Goal: Check status: Check status

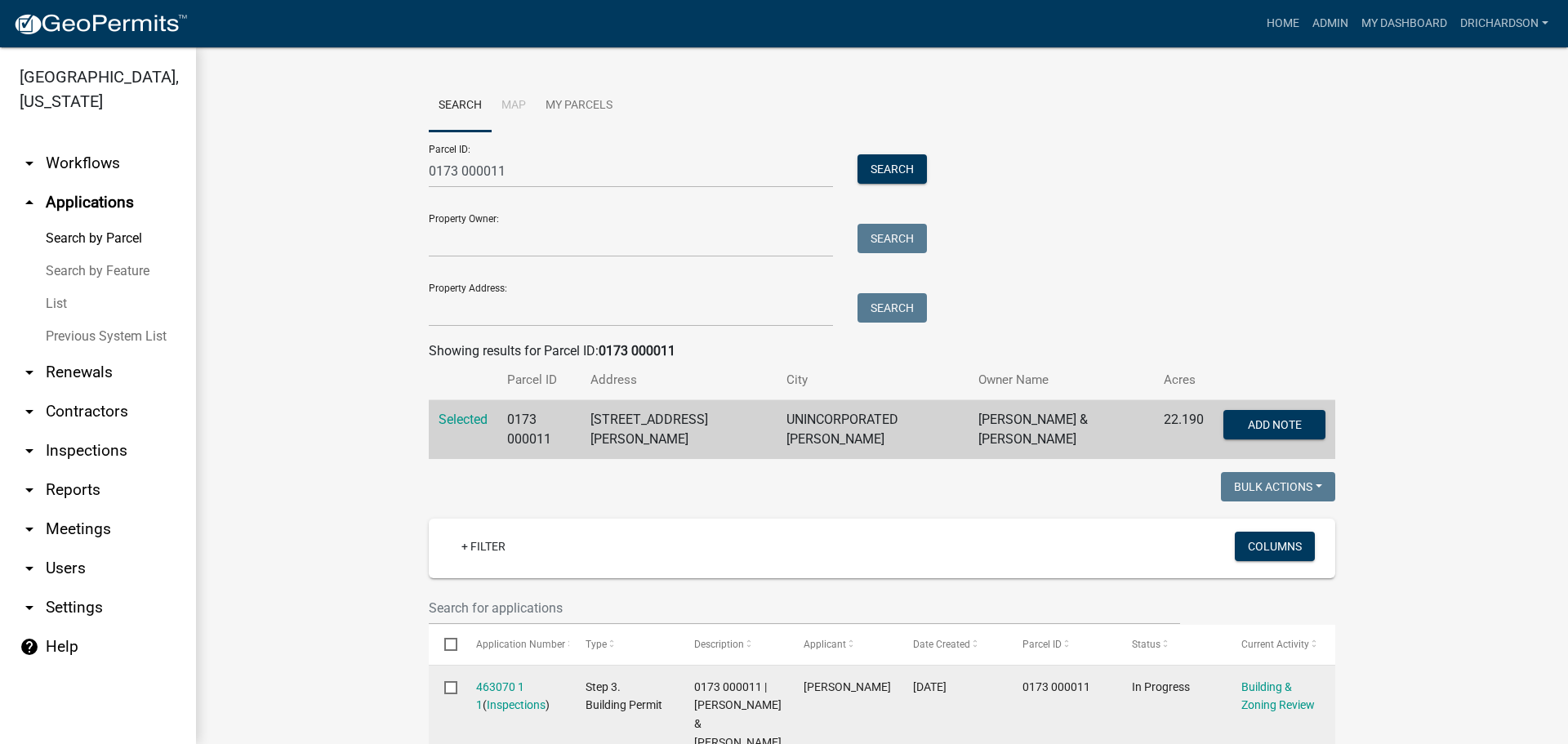
scroll to position [330, 0]
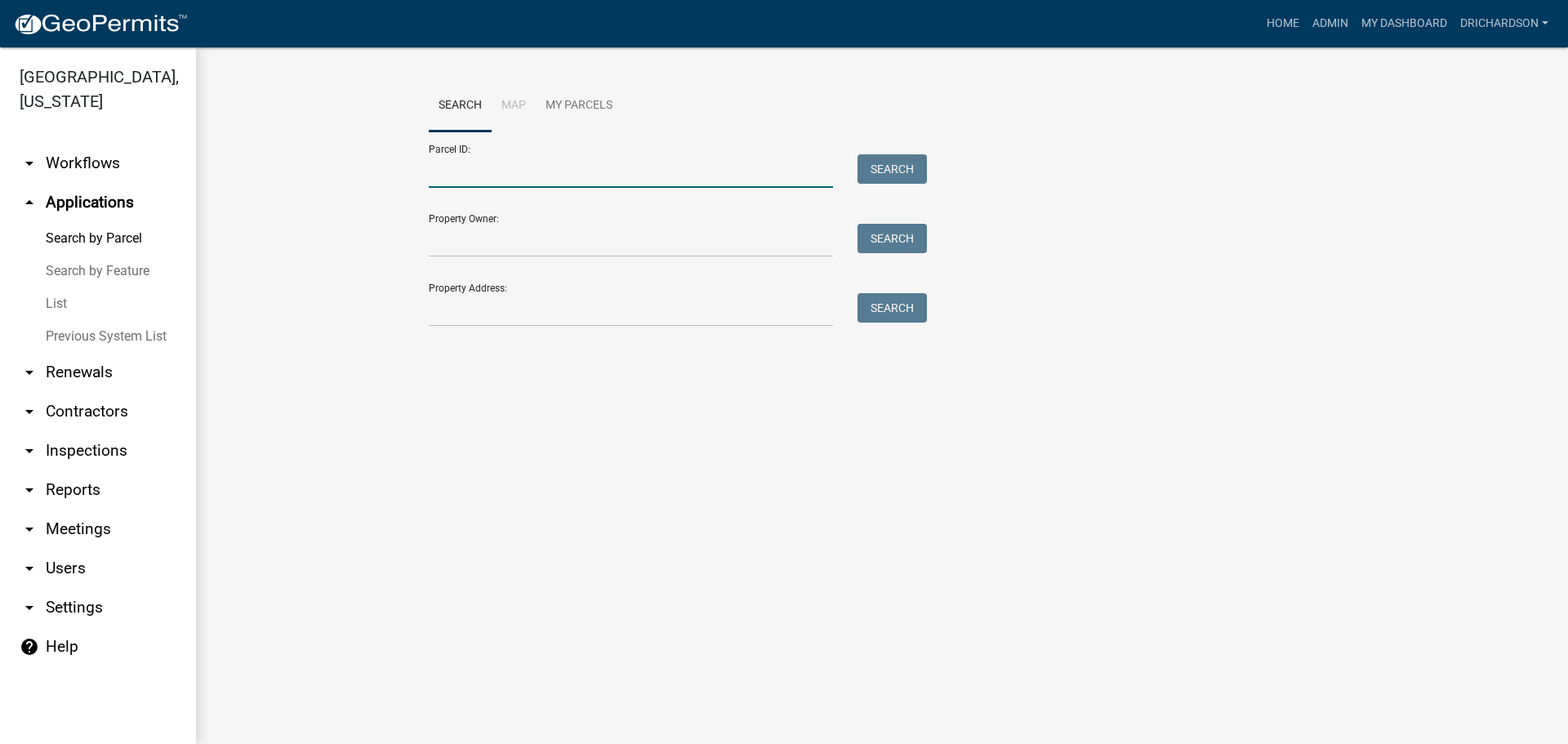
click at [443, 183] on input "Parcel ID:" at bounding box center [631, 171] width 404 height 33
paste input "1012 000013C"
type input "1012 000013C"
click at [879, 171] on button "Search" at bounding box center [891, 169] width 69 height 29
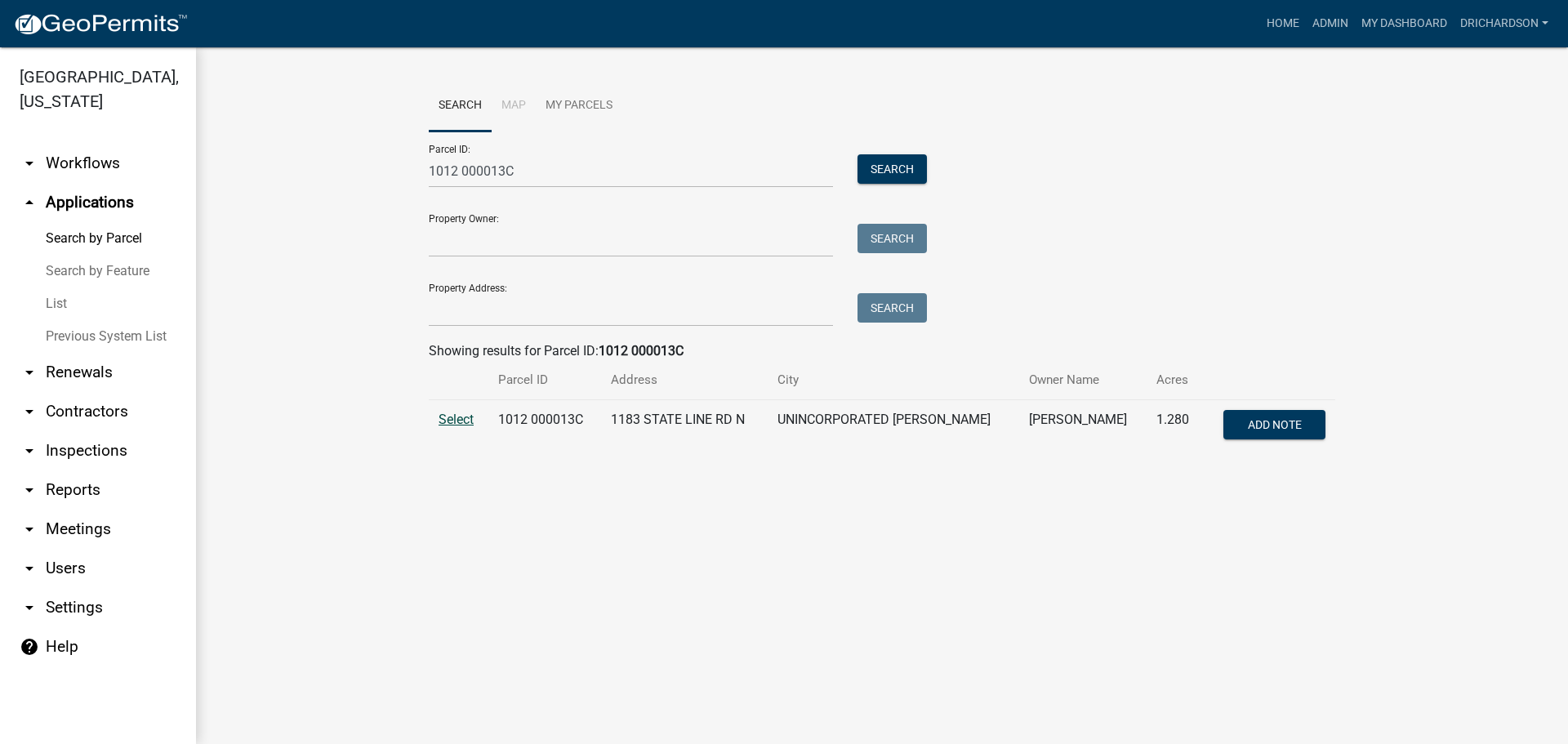
click at [468, 418] on span "Select" at bounding box center [456, 419] width 35 height 16
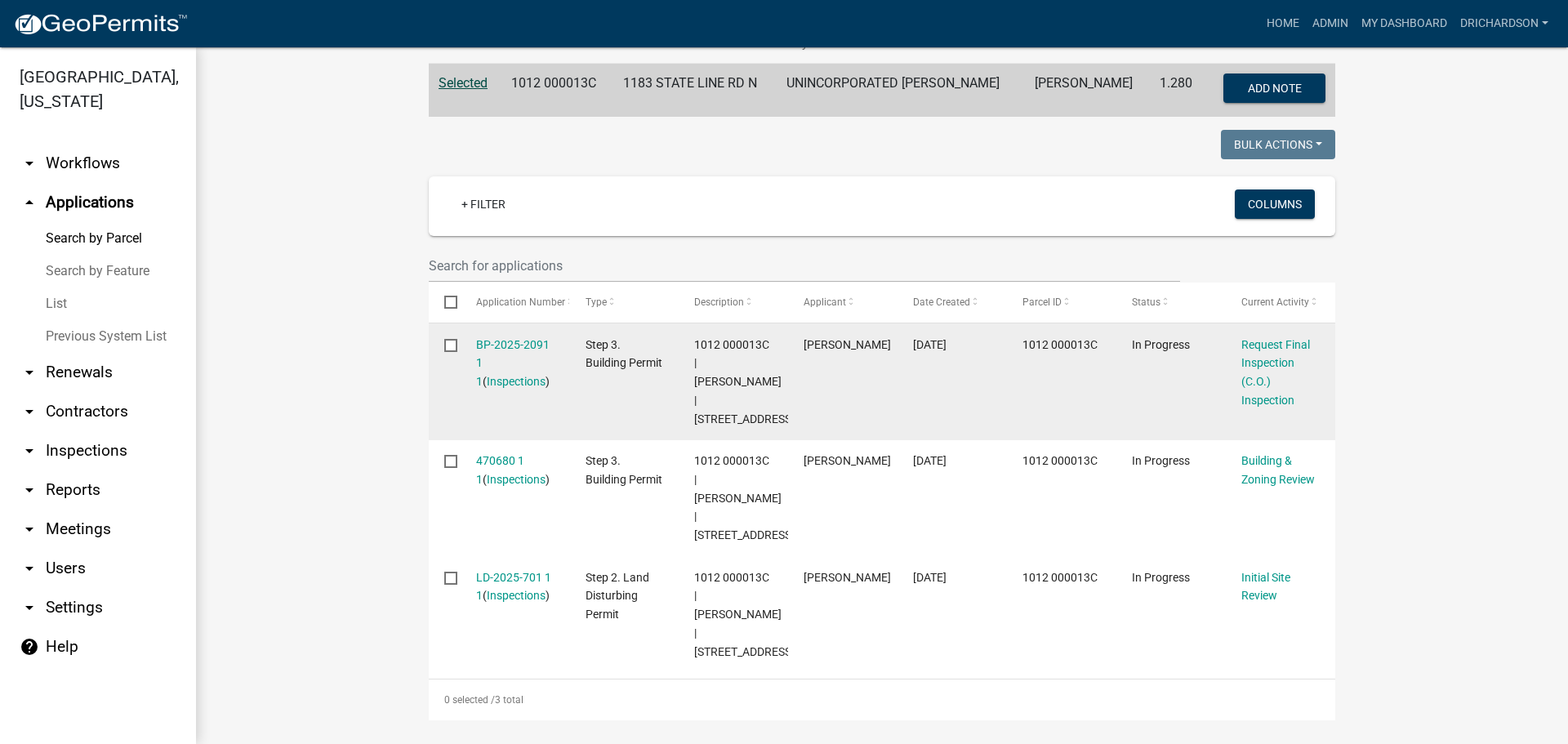
scroll to position [489, 0]
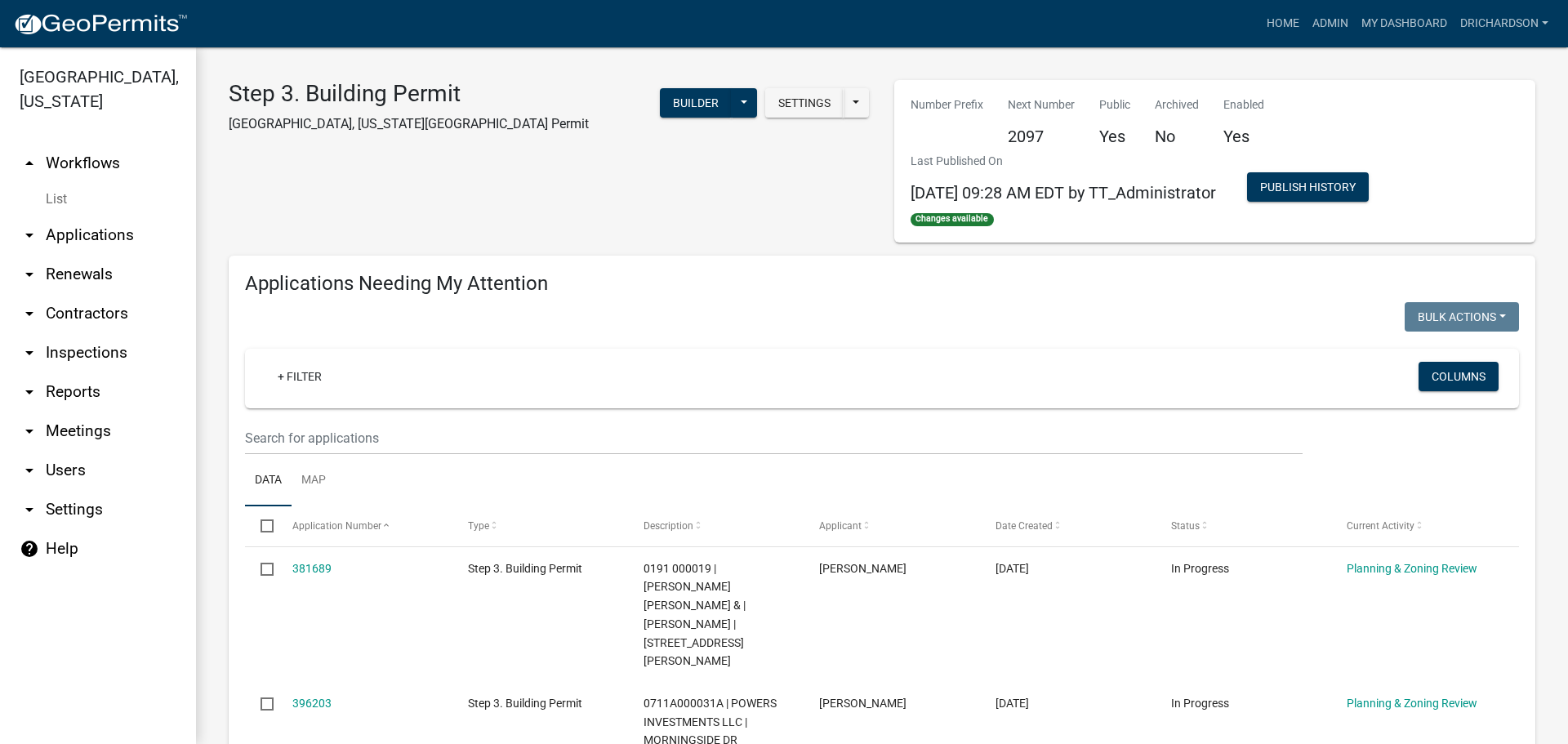
select select "1: 25"
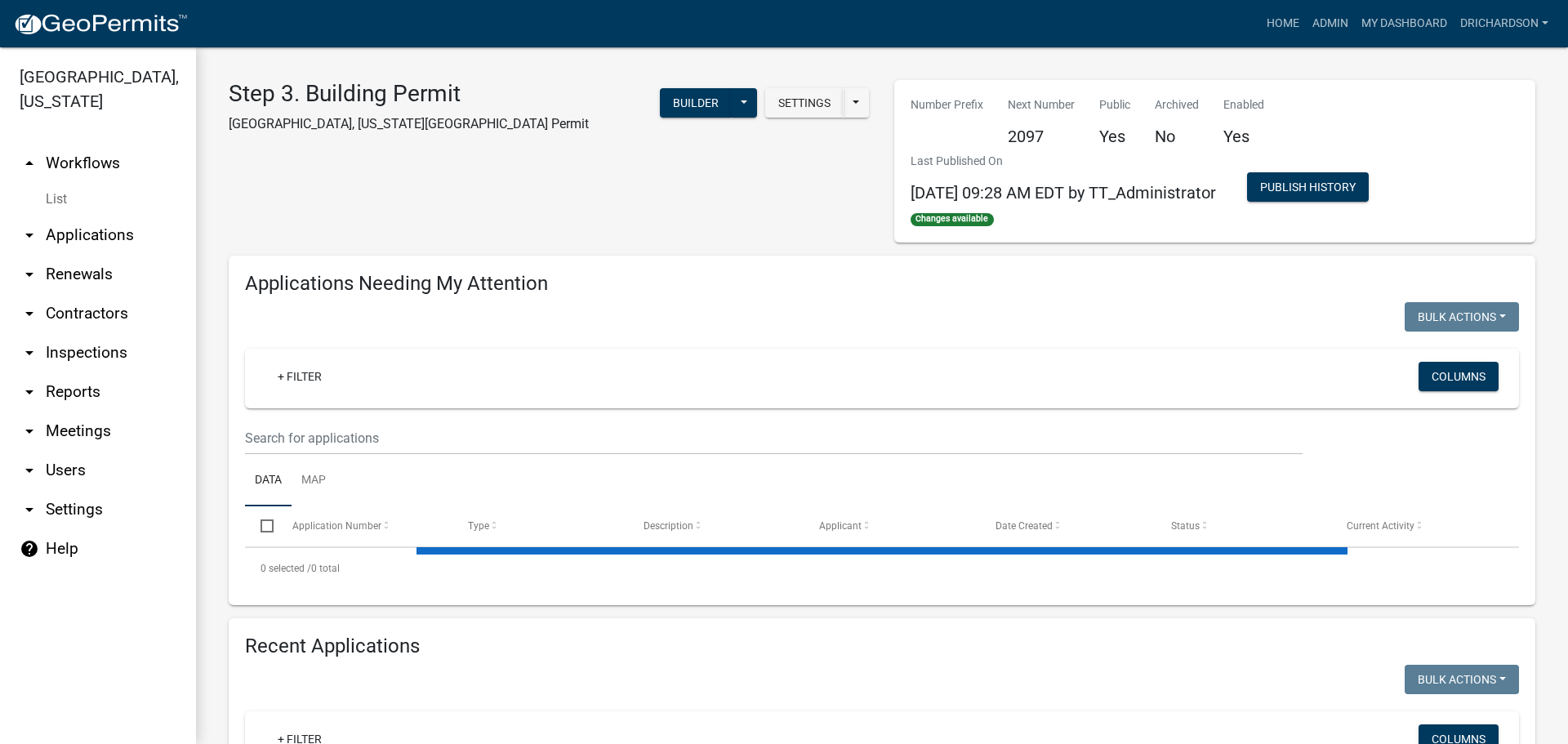
select select "1: 25"
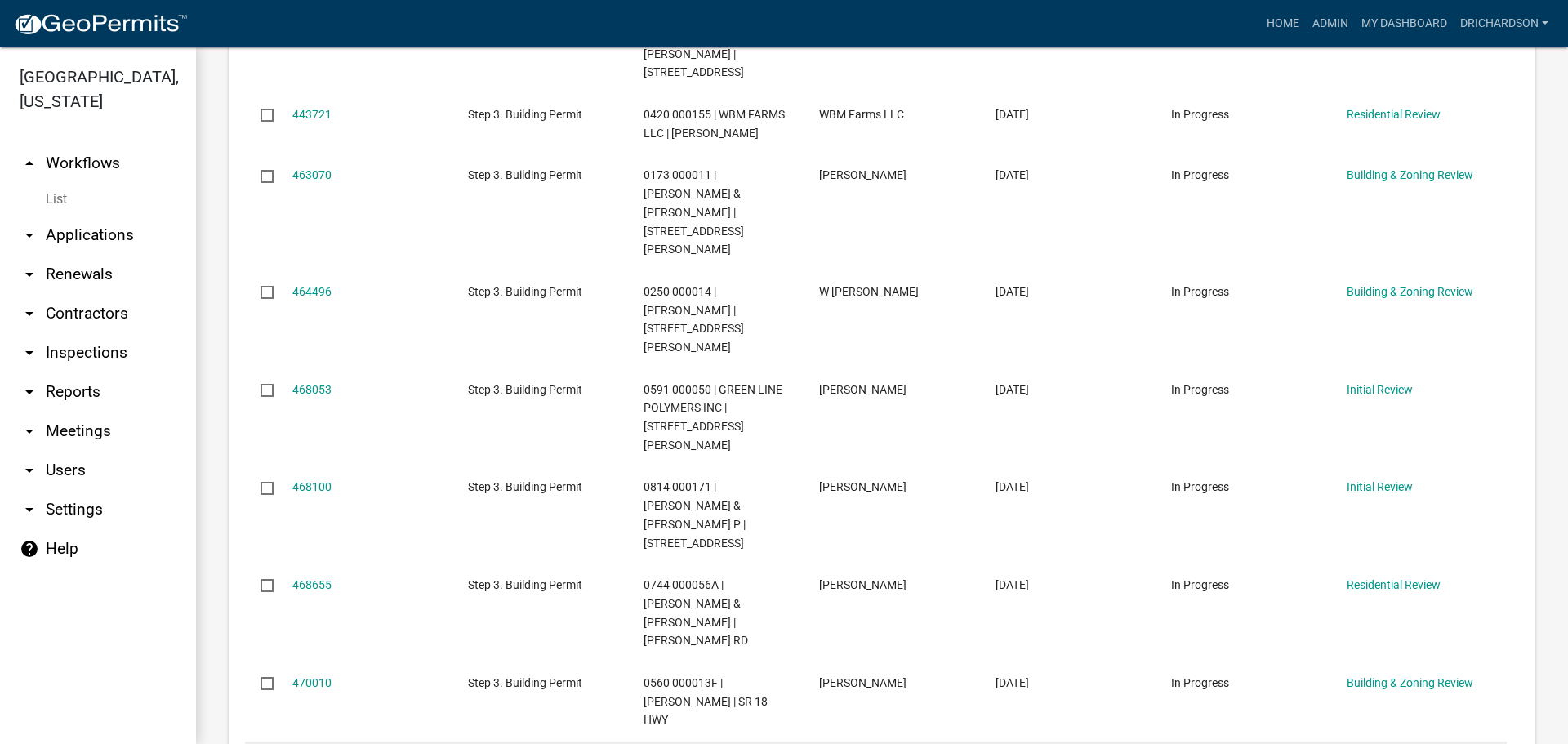
scroll to position [1225, 0]
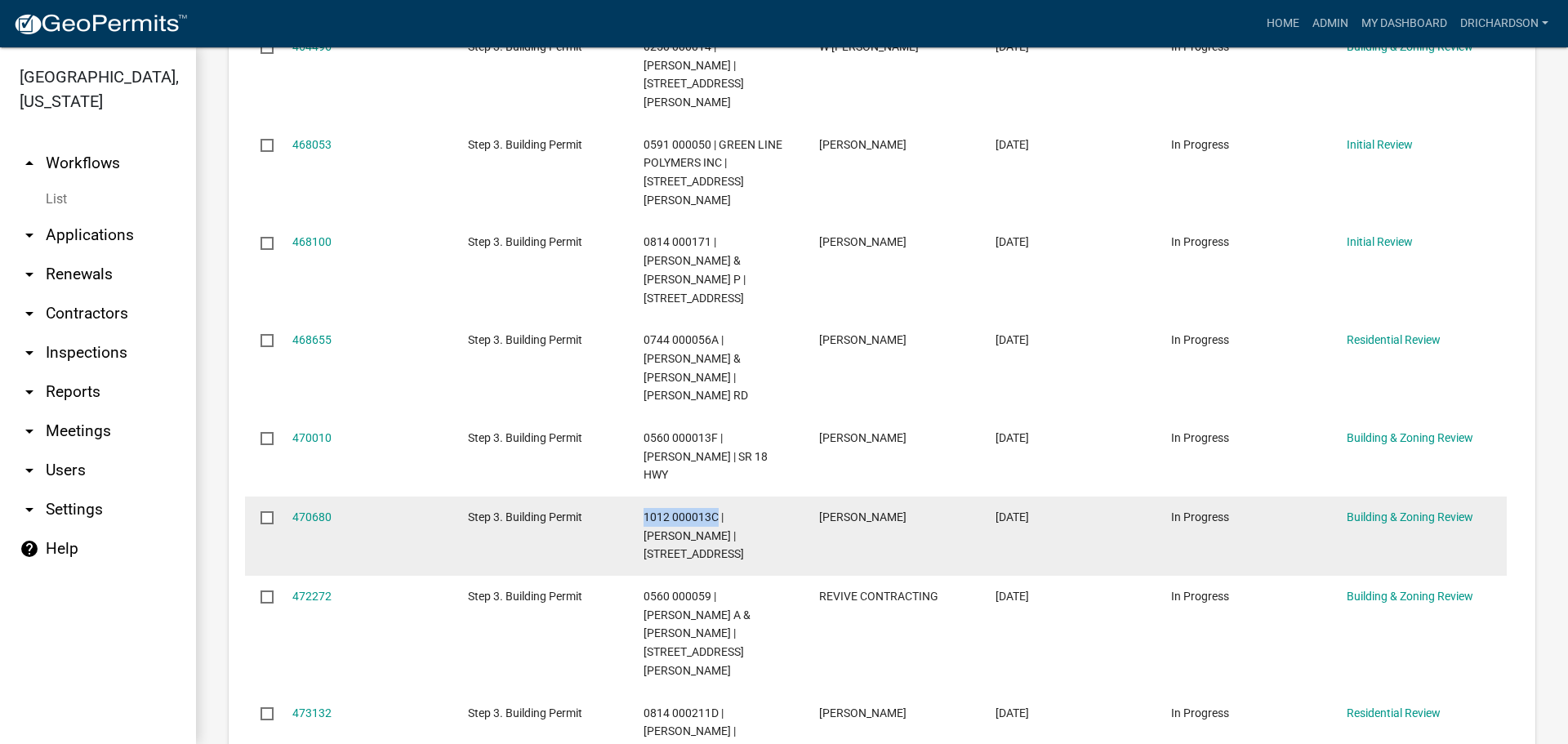
drag, startPoint x: 643, startPoint y: 369, endPoint x: 715, endPoint y: 375, distance: 72.2
click at [715, 496] on datatable-body-cell "1012 000013C | [PERSON_NAME] | [STREET_ADDRESS]" at bounding box center [716, 535] width 176 height 79
copy span "1012 000013C"
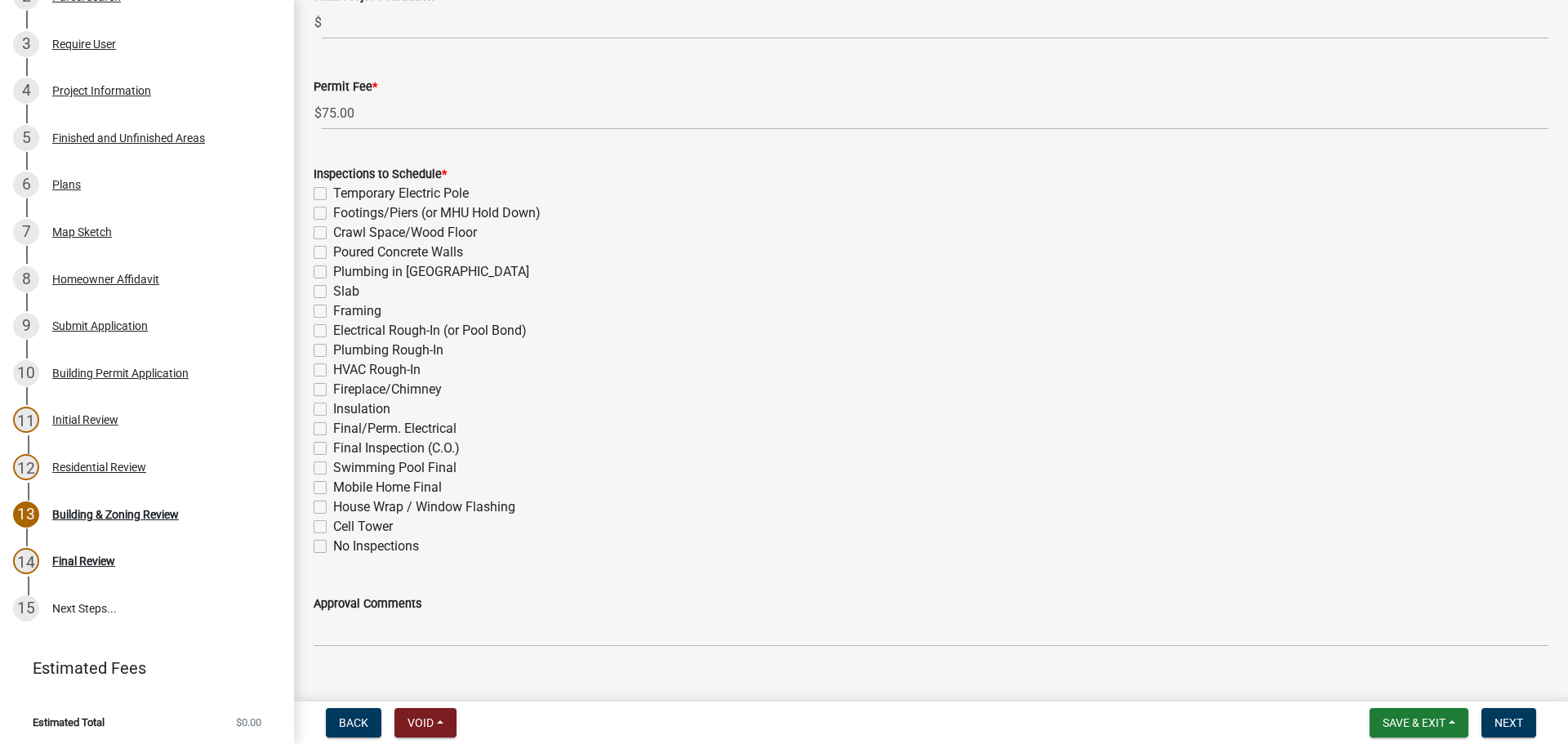
scroll to position [534, 0]
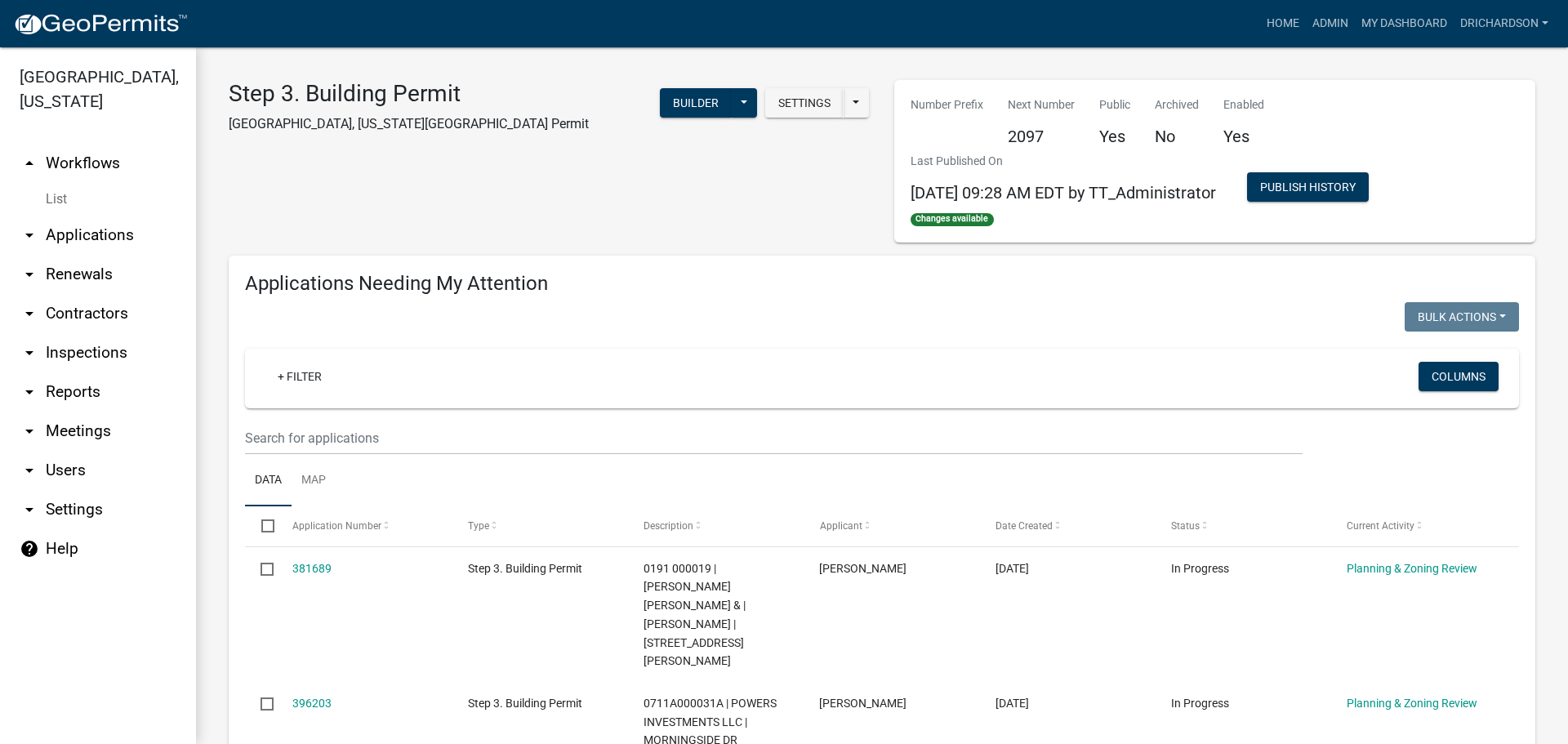
select select "1: 25"
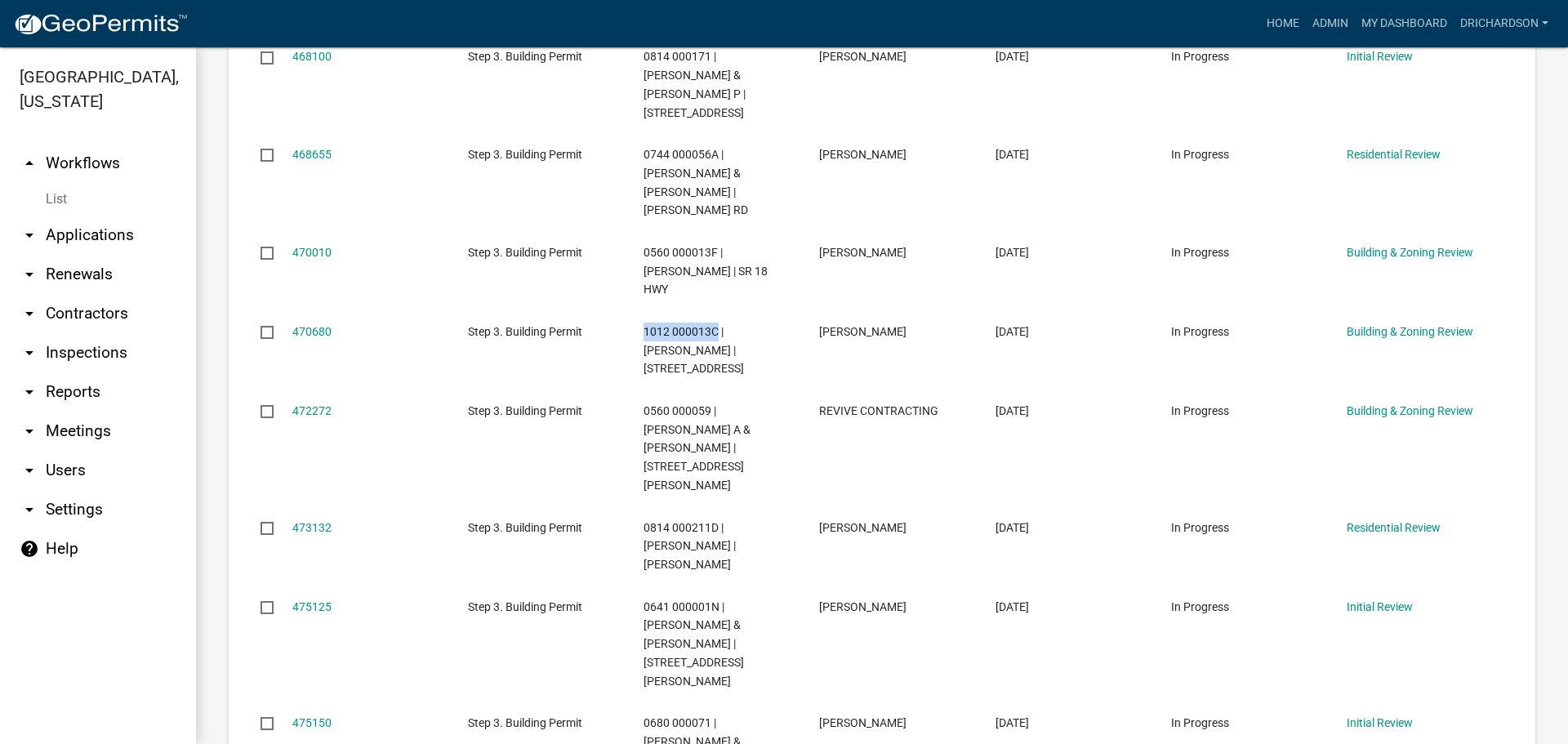
scroll to position [1388, 0]
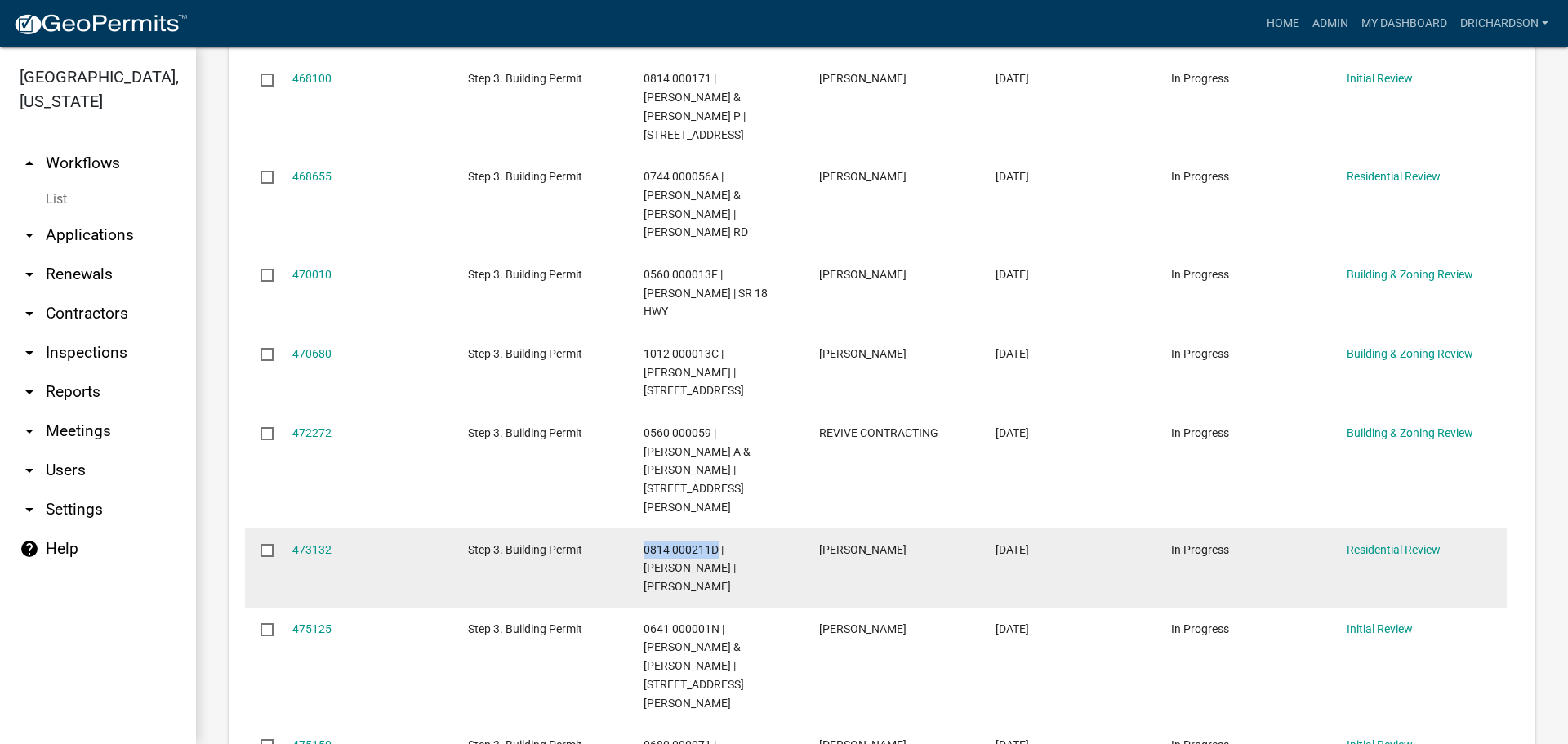
drag, startPoint x: 643, startPoint y: 358, endPoint x: 716, endPoint y: 364, distance: 73.2
click at [716, 529] on datatable-body-cell "0814 000211D | BALDWIN SHELDON | SHIREY RD" at bounding box center [716, 568] width 176 height 79
copy span "0814 000211D"
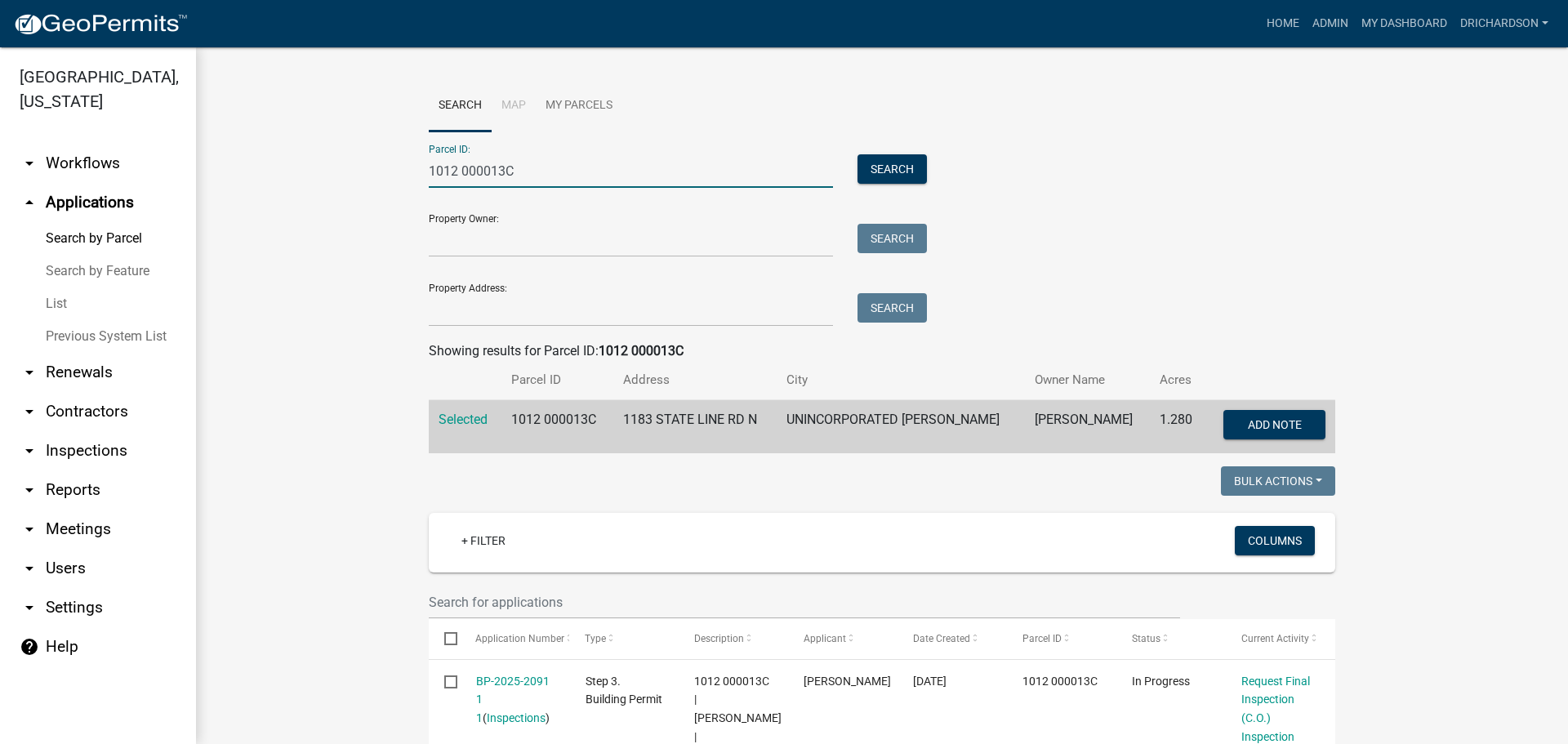
drag, startPoint x: 529, startPoint y: 163, endPoint x: 372, endPoint y: 164, distance: 157.0
click at [373, 164] on wm-workflow-application-search-view "Search Map My Parcels Parcel ID: 1012 000013C Search Property Owner: Search Pro…" at bounding box center [882, 718] width 1307 height 1275
paste input "0814 000211D"
click at [893, 162] on button "Search" at bounding box center [891, 169] width 69 height 29
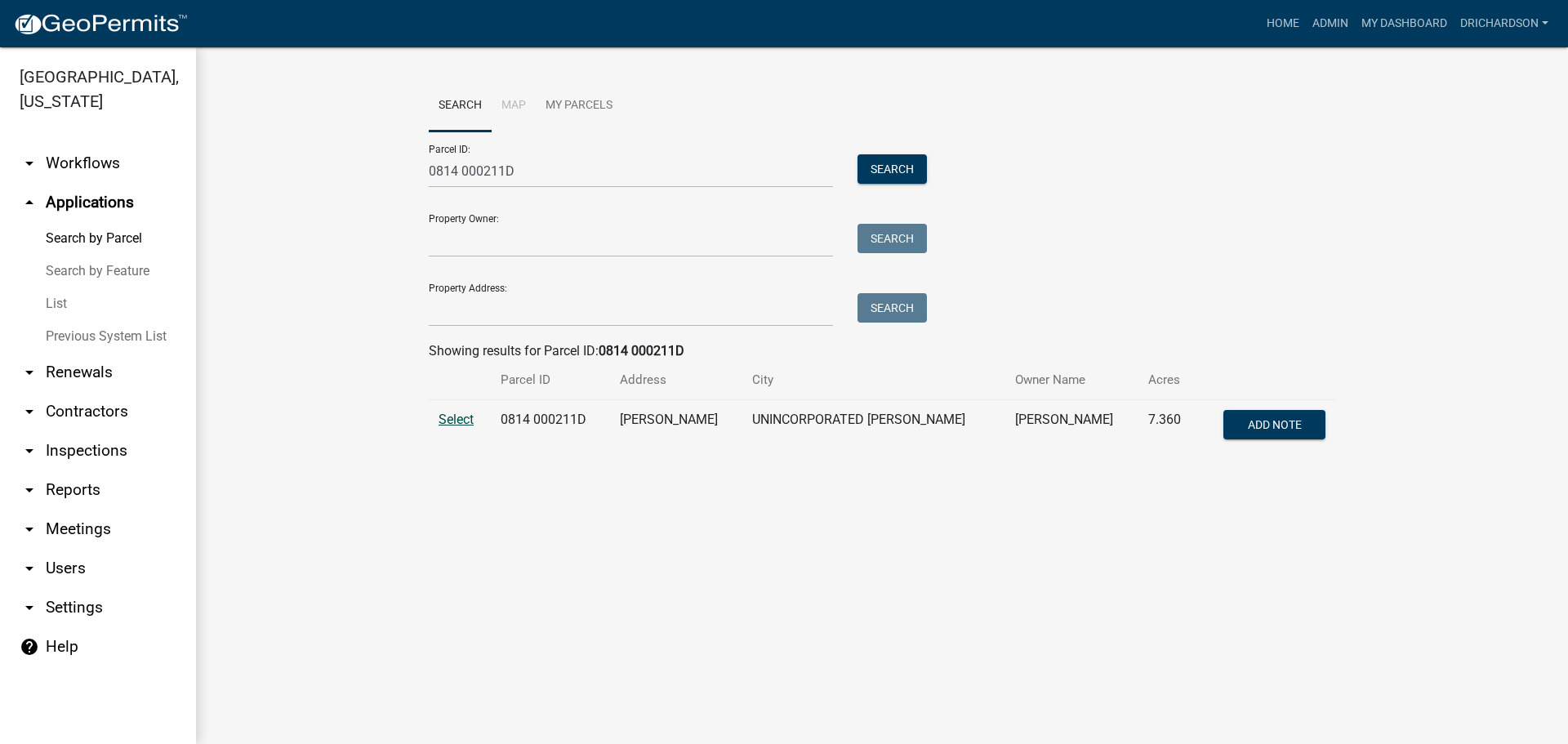
click at [461, 424] on span "Select" at bounding box center [456, 419] width 35 height 16
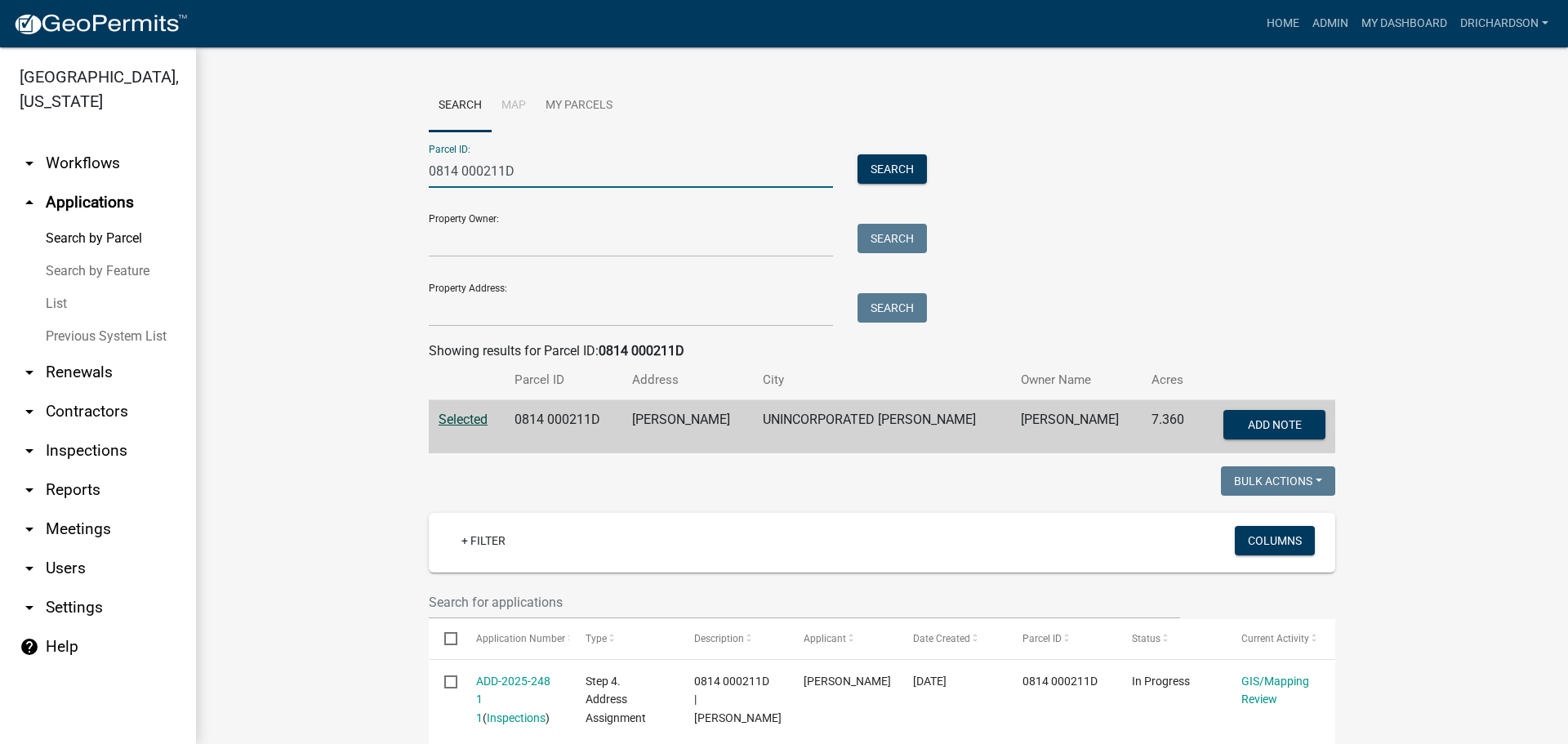
drag, startPoint x: 534, startPoint y: 173, endPoint x: 270, endPoint y: 168, distance: 264.0
click at [270, 168] on wm-workflow-application-search-view "Search Map My Parcels Parcel ID: 0814 000211D Search Property Owner: Search Pro…" at bounding box center [882, 698] width 1307 height 1237
paste input "641 000001N"
type input "0641 000001N"
click at [871, 166] on button "Search" at bounding box center [891, 169] width 69 height 29
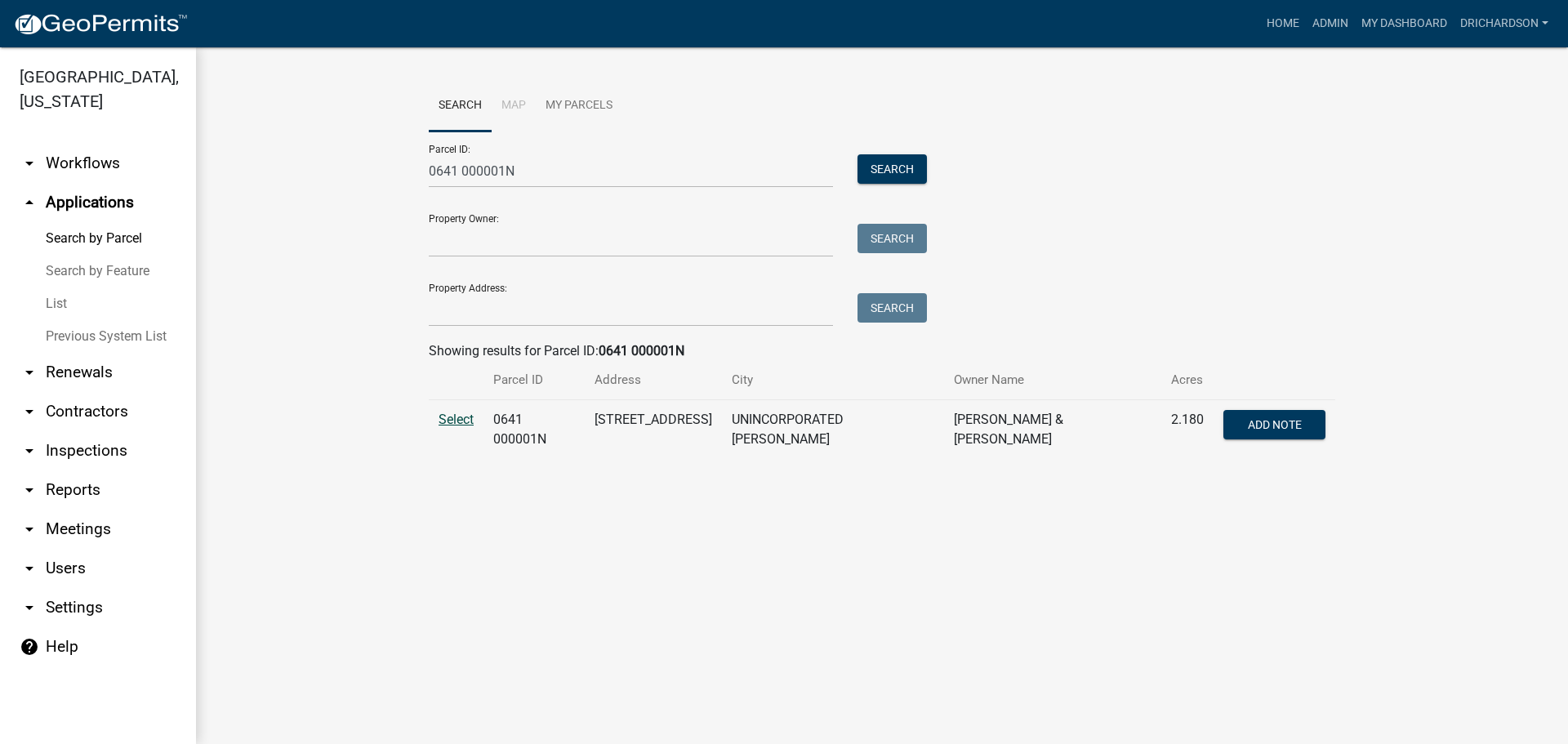
click at [445, 419] on span "Select" at bounding box center [456, 419] width 35 height 16
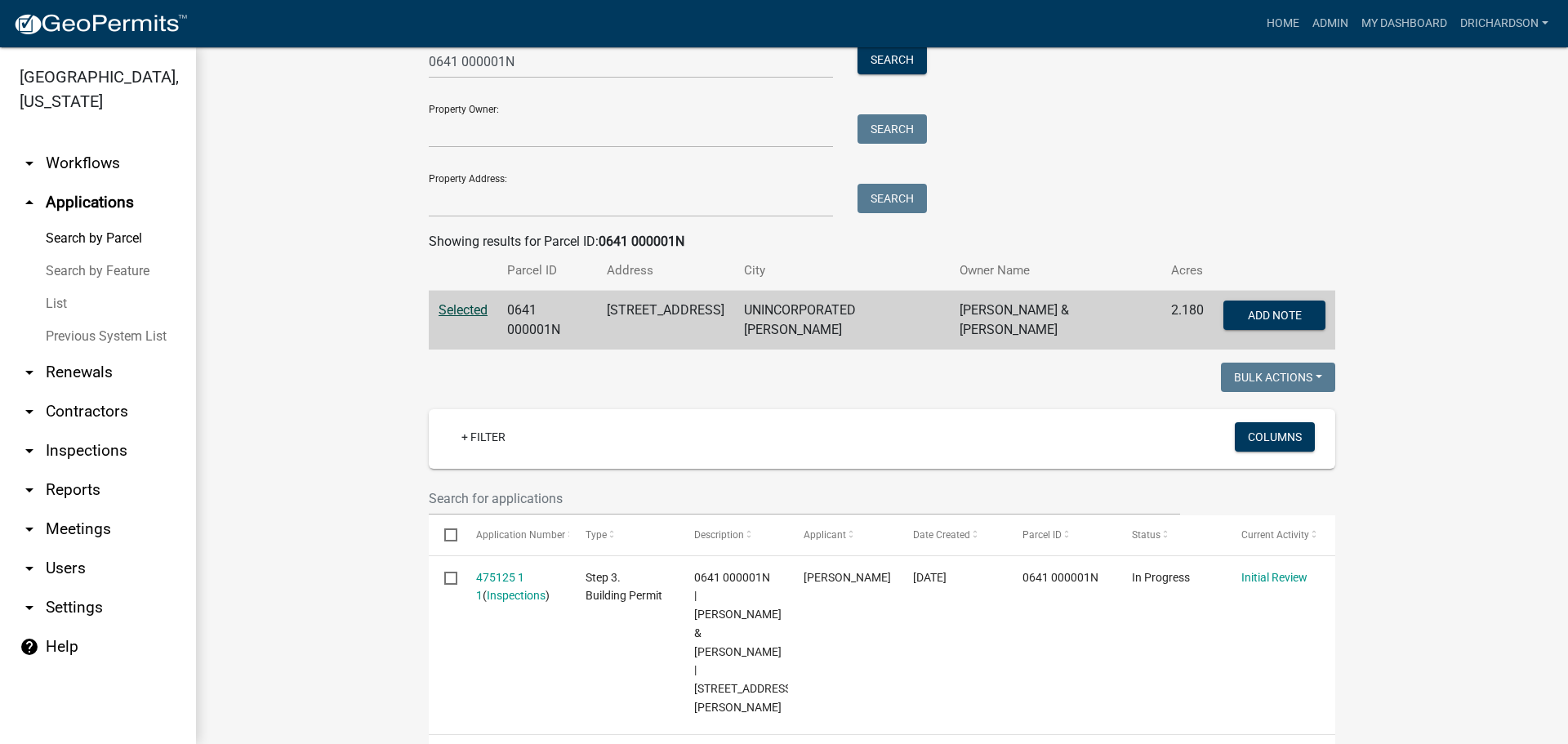
scroll to position [418, 0]
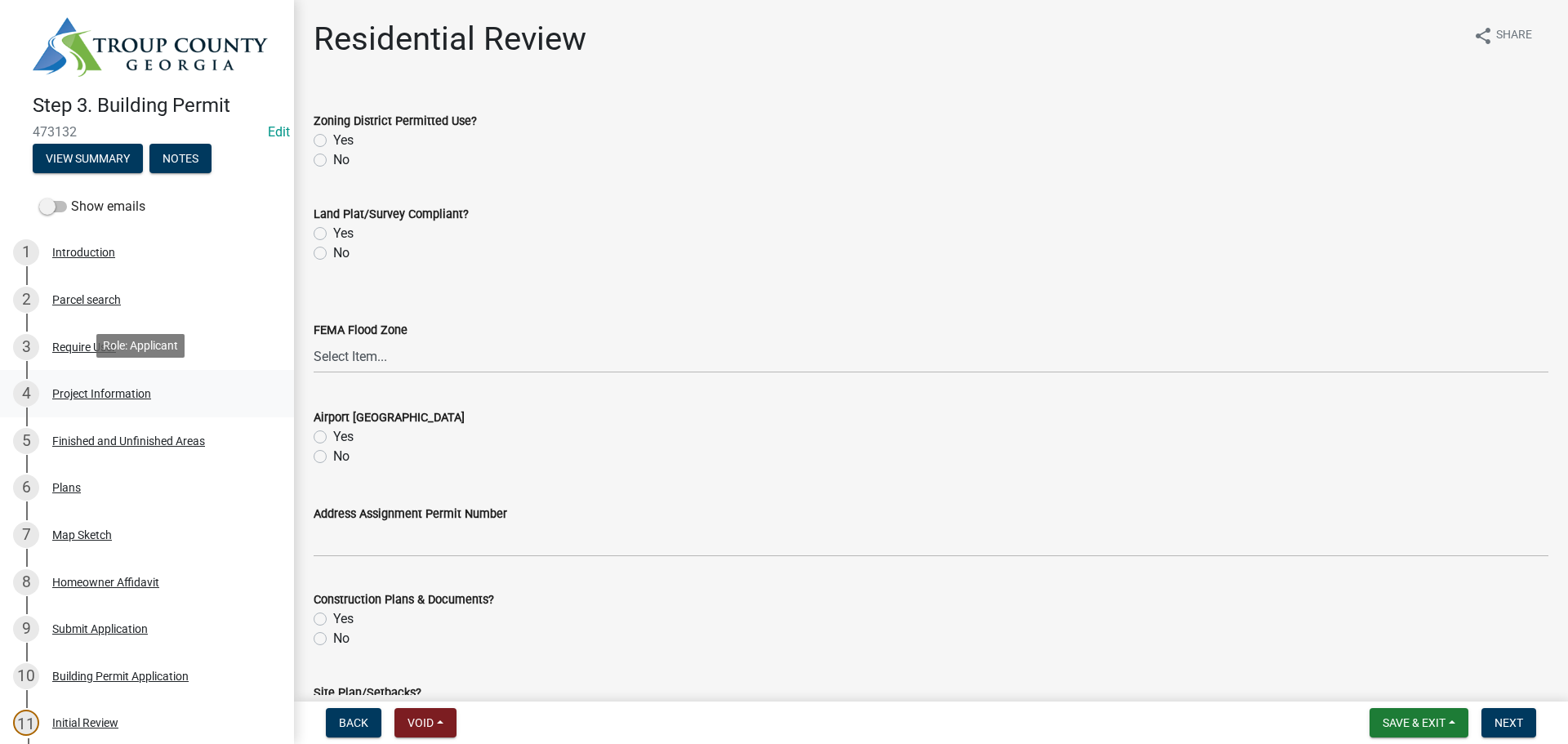
click at [95, 400] on div "4 Project Information" at bounding box center [139, 393] width 255 height 26
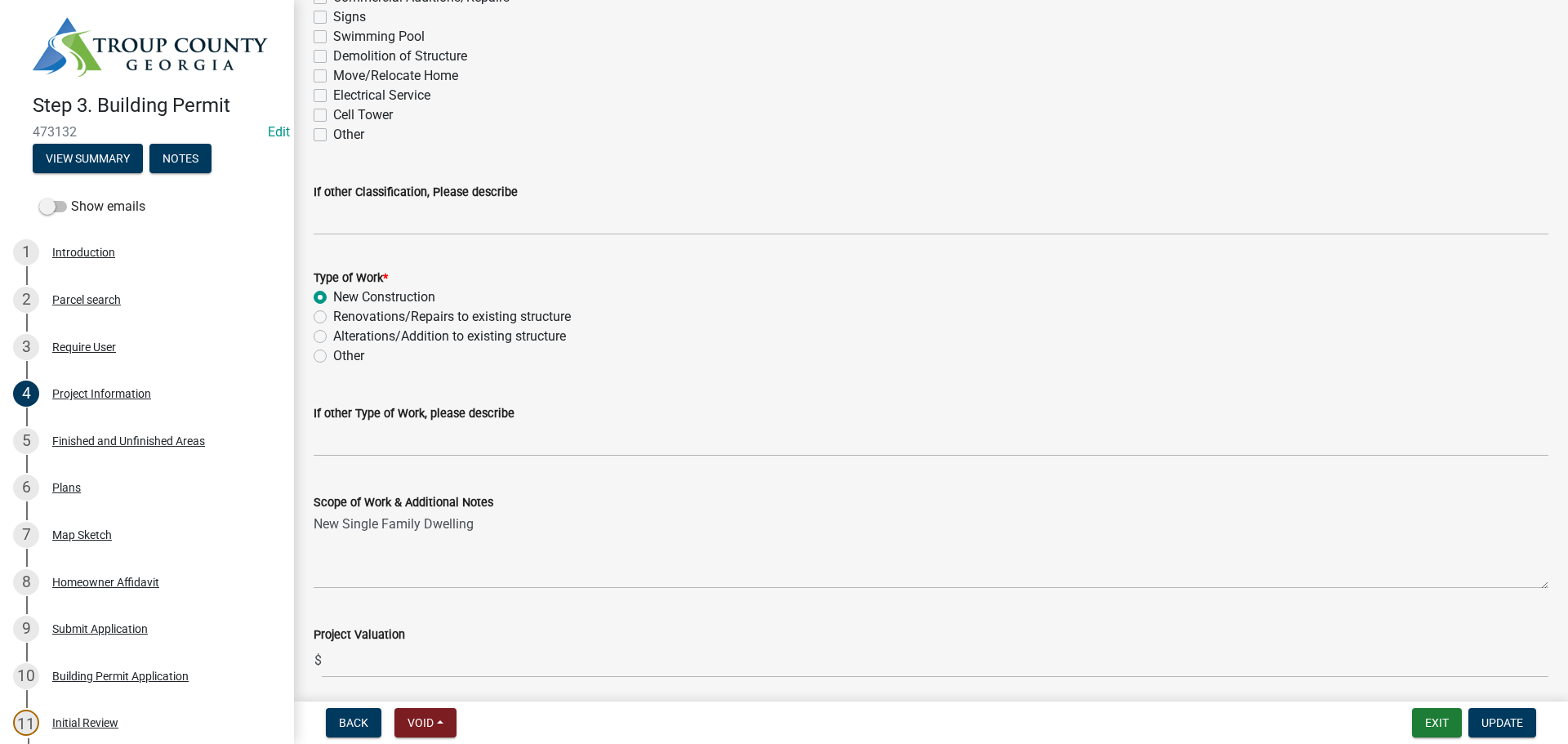
scroll to position [1525, 0]
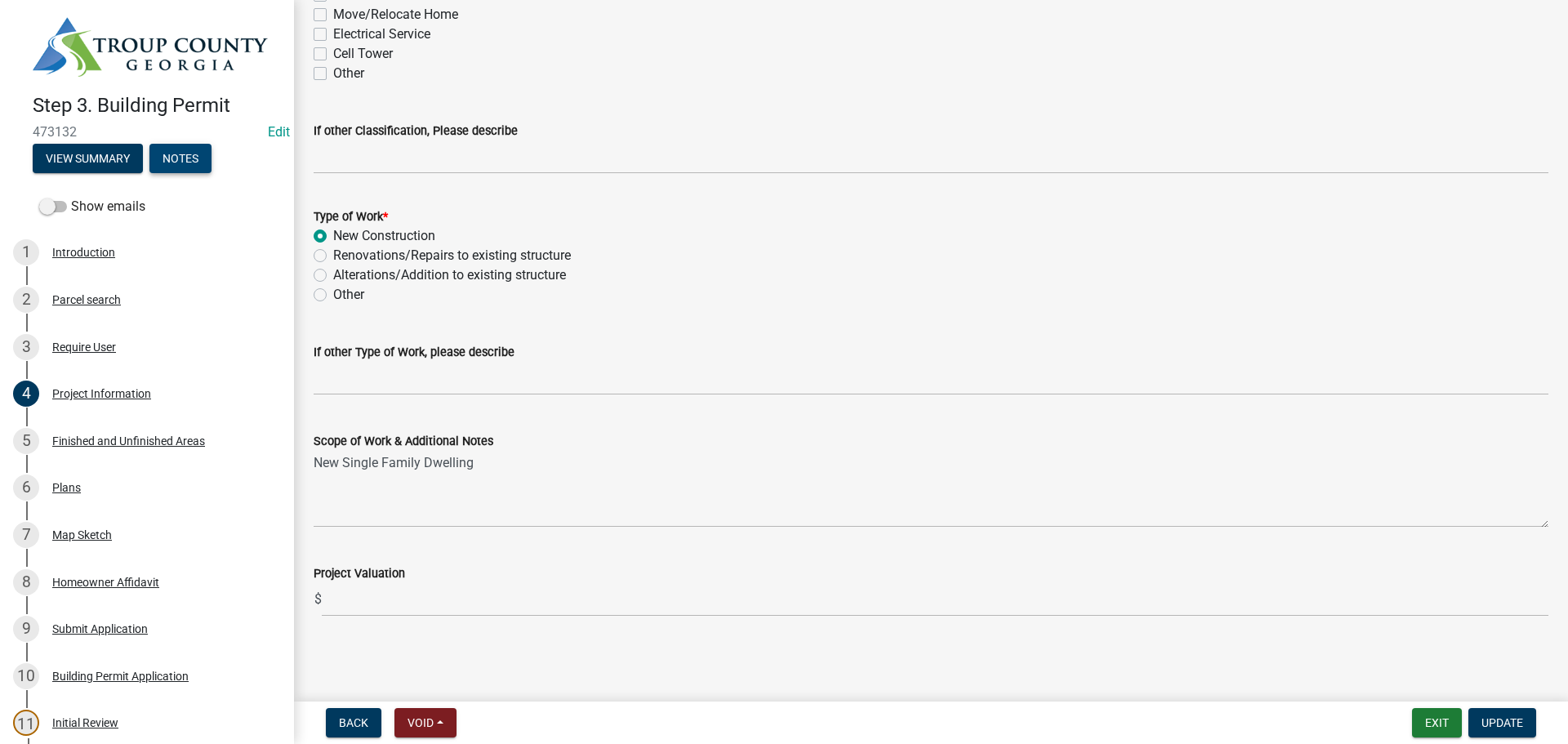
click at [179, 166] on button "Notes" at bounding box center [180, 158] width 62 height 29
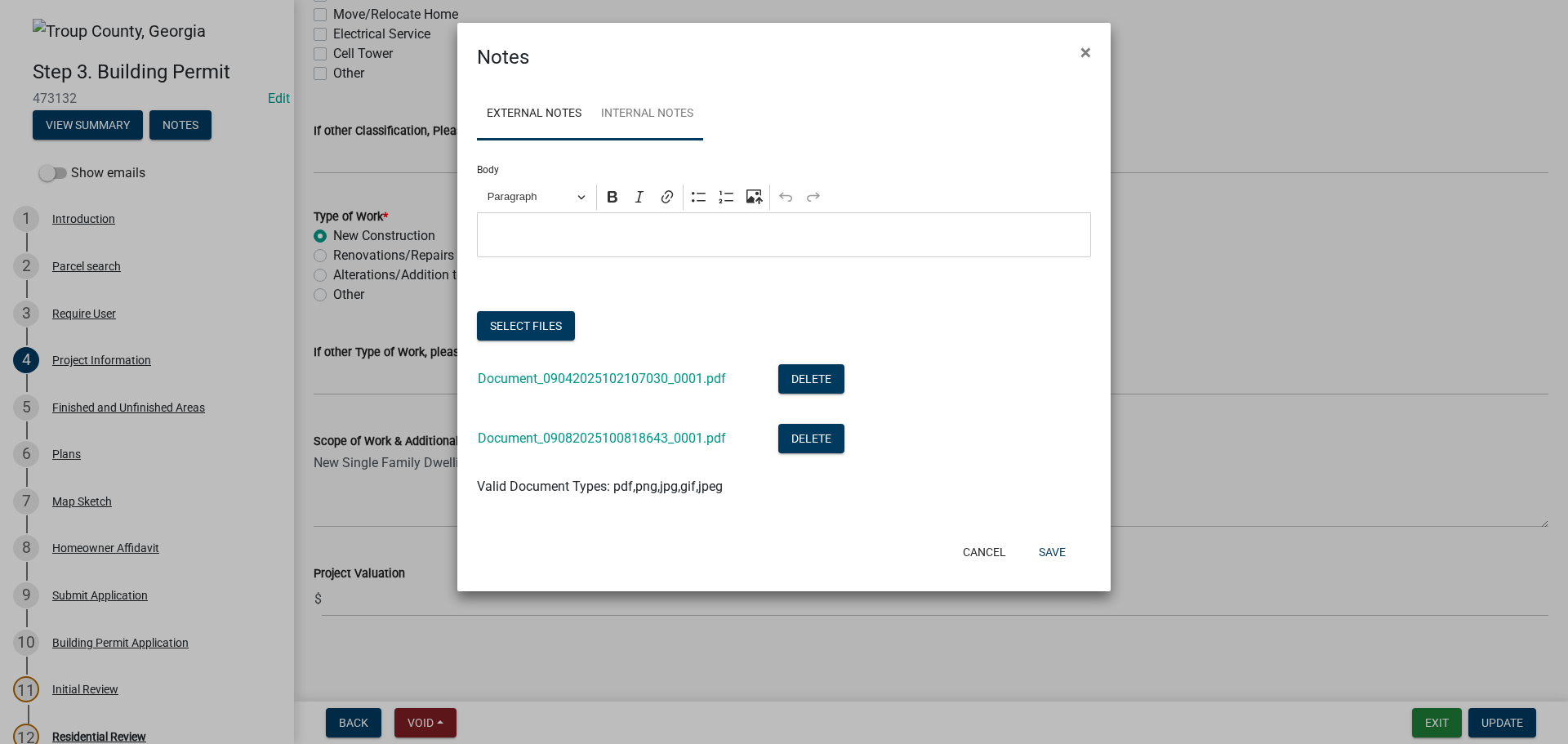
click at [655, 111] on link "Internal Notes" at bounding box center [647, 114] width 112 height 53
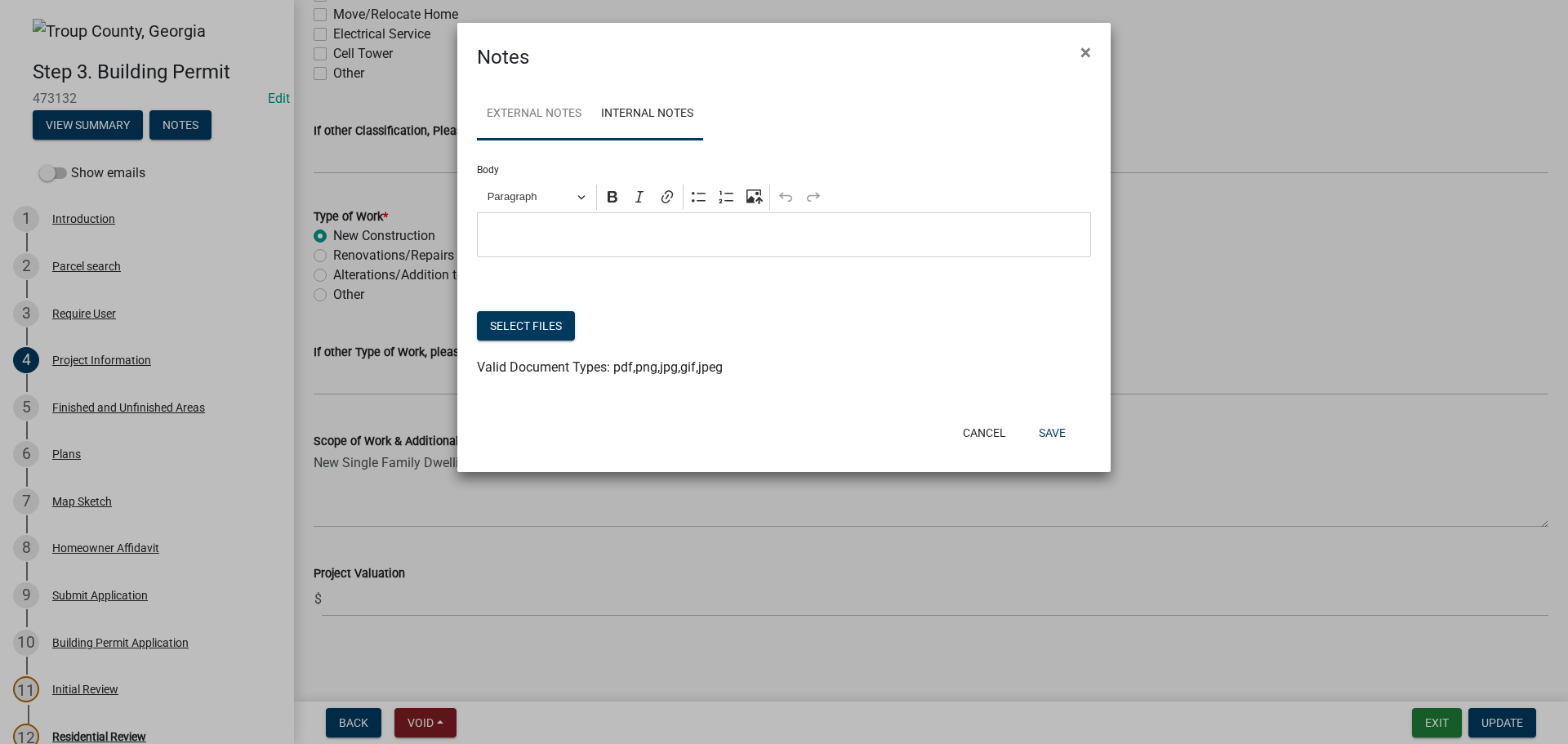
click at [550, 119] on link "External Notes" at bounding box center [533, 114] width 114 height 53
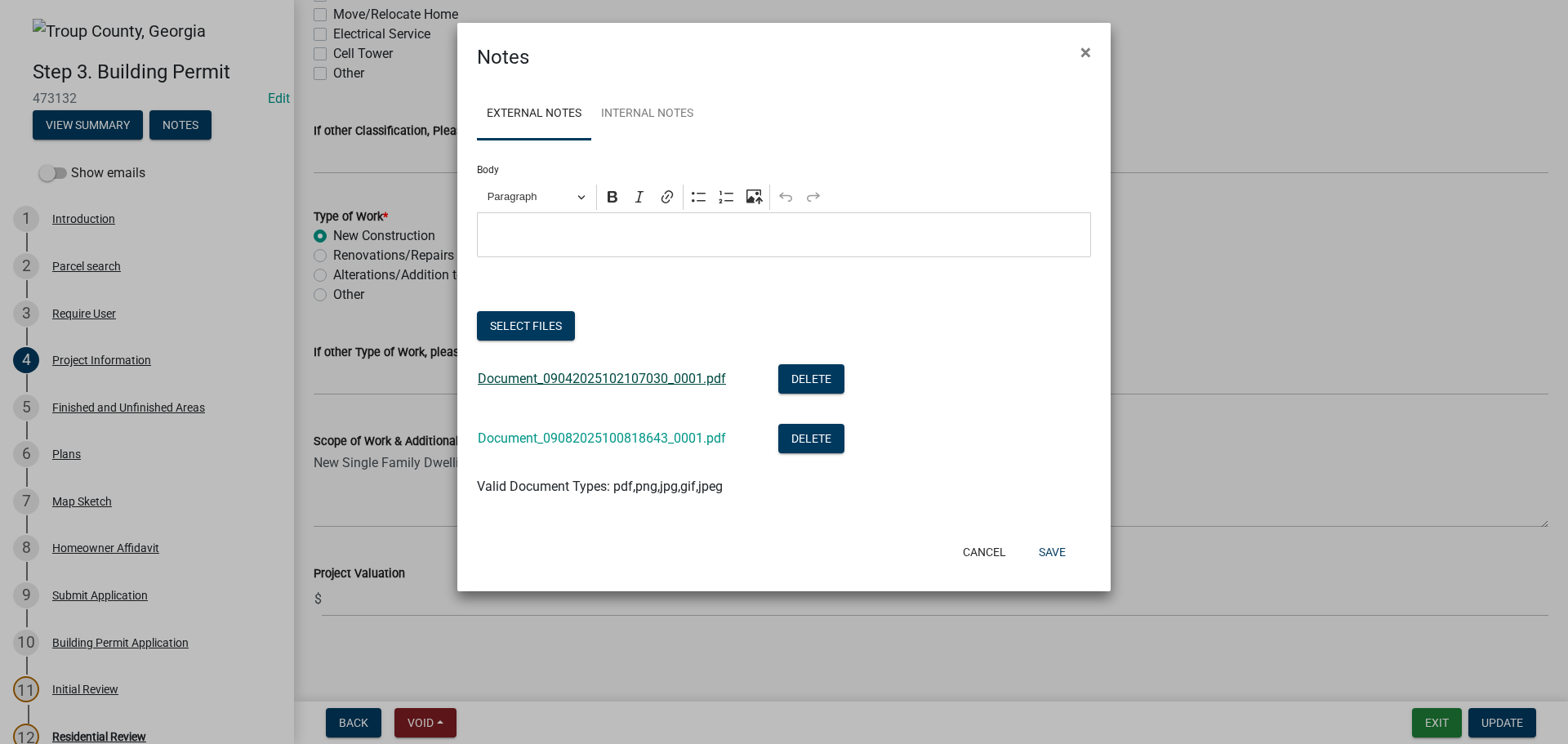
click at [593, 384] on link "Document_09042025102107030_0001.pdf" at bounding box center [602, 378] width 249 height 16
click at [601, 436] on link "Document_09082025100818643_0001.pdf" at bounding box center [602, 438] width 249 height 16
click at [359, 337] on ngb-modal-window "Notes × External Notes Internal Notes Body Rich Text Editor Paragraph Bold Ital…" at bounding box center [784, 372] width 1568 height 744
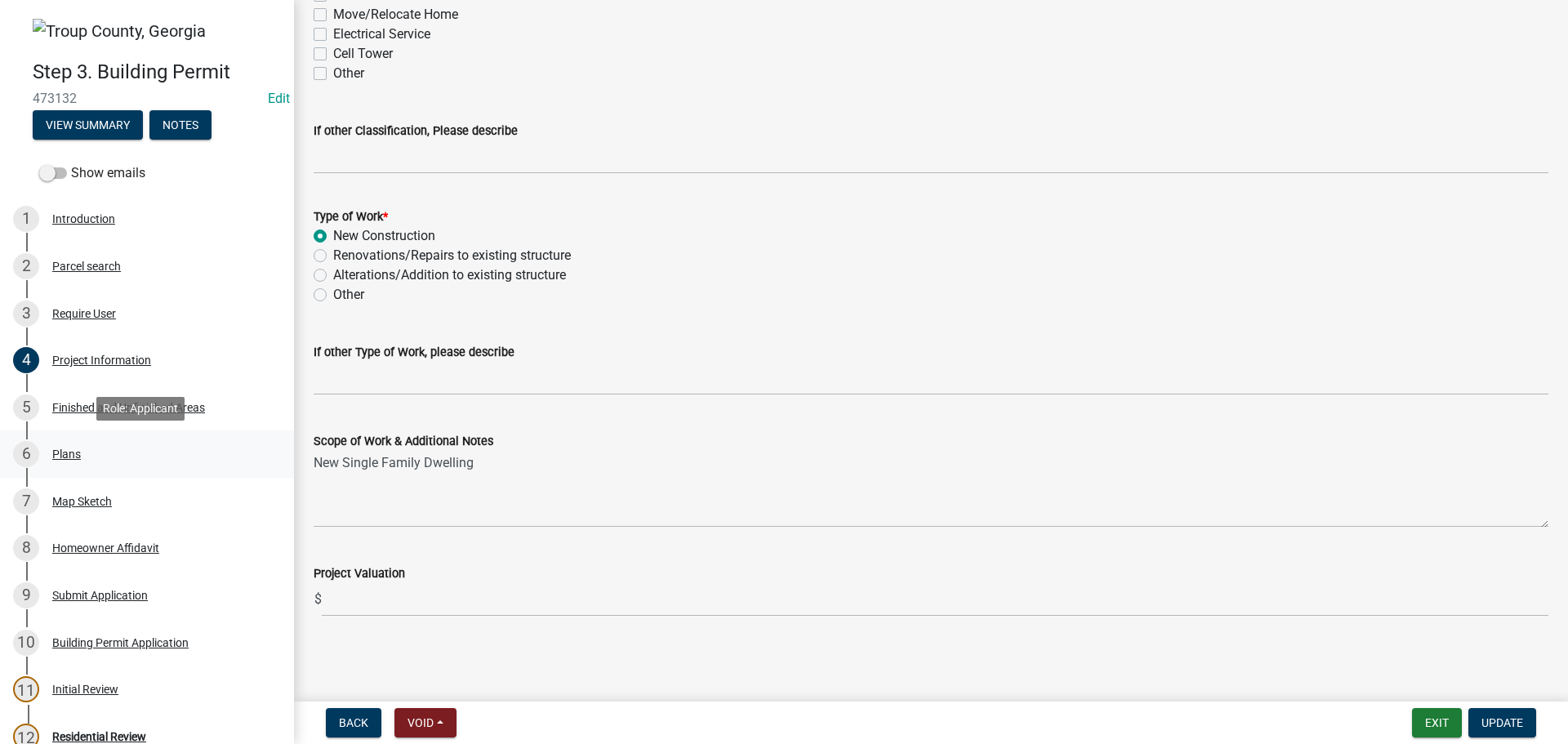
click at [69, 454] on div "Plans" at bounding box center [66, 454] width 28 height 12
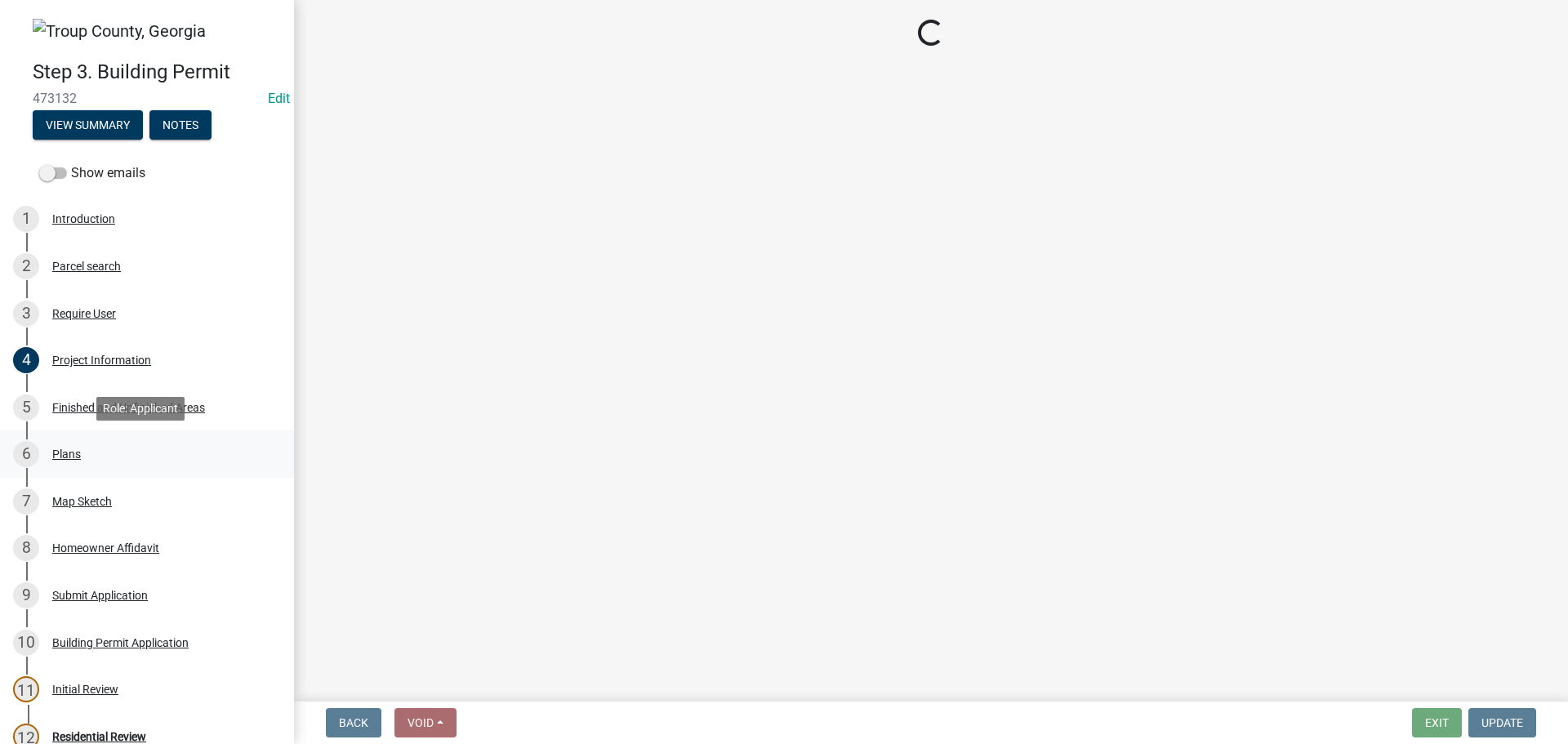
scroll to position [0, 0]
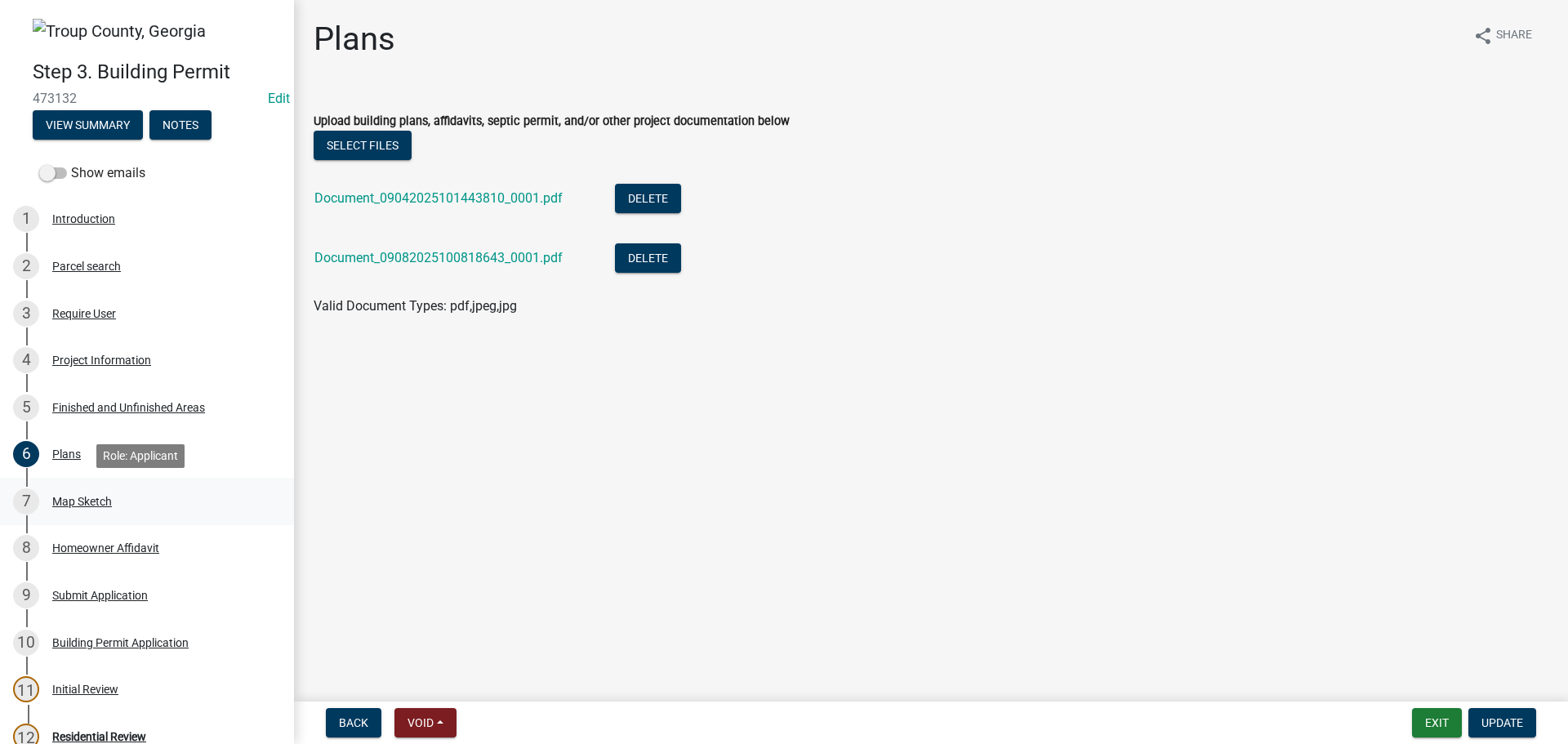
click at [86, 504] on div "Map Sketch" at bounding box center [82, 501] width 59 height 12
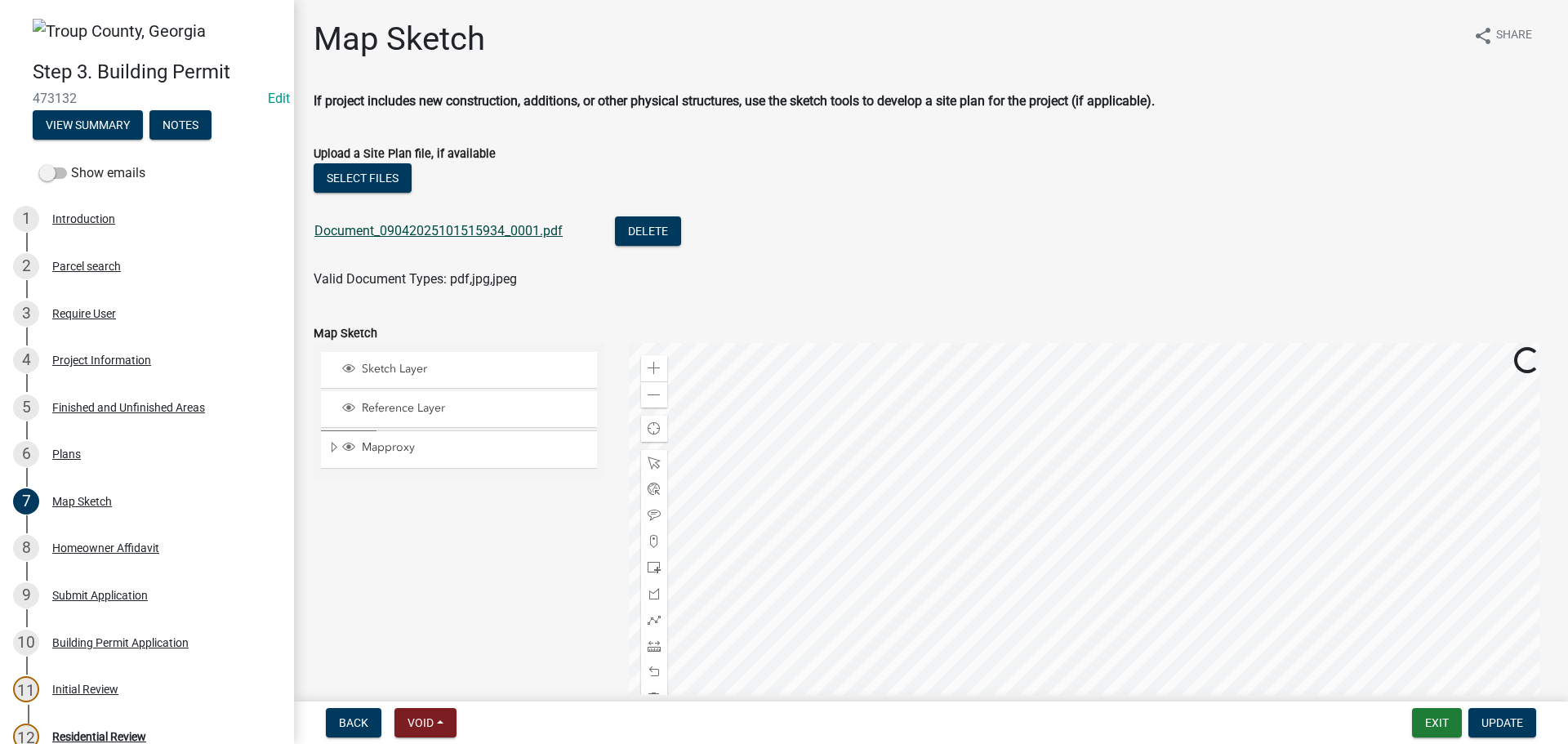
click at [435, 232] on link "Document_09042025101515934_0001.pdf" at bounding box center [438, 231] width 249 height 16
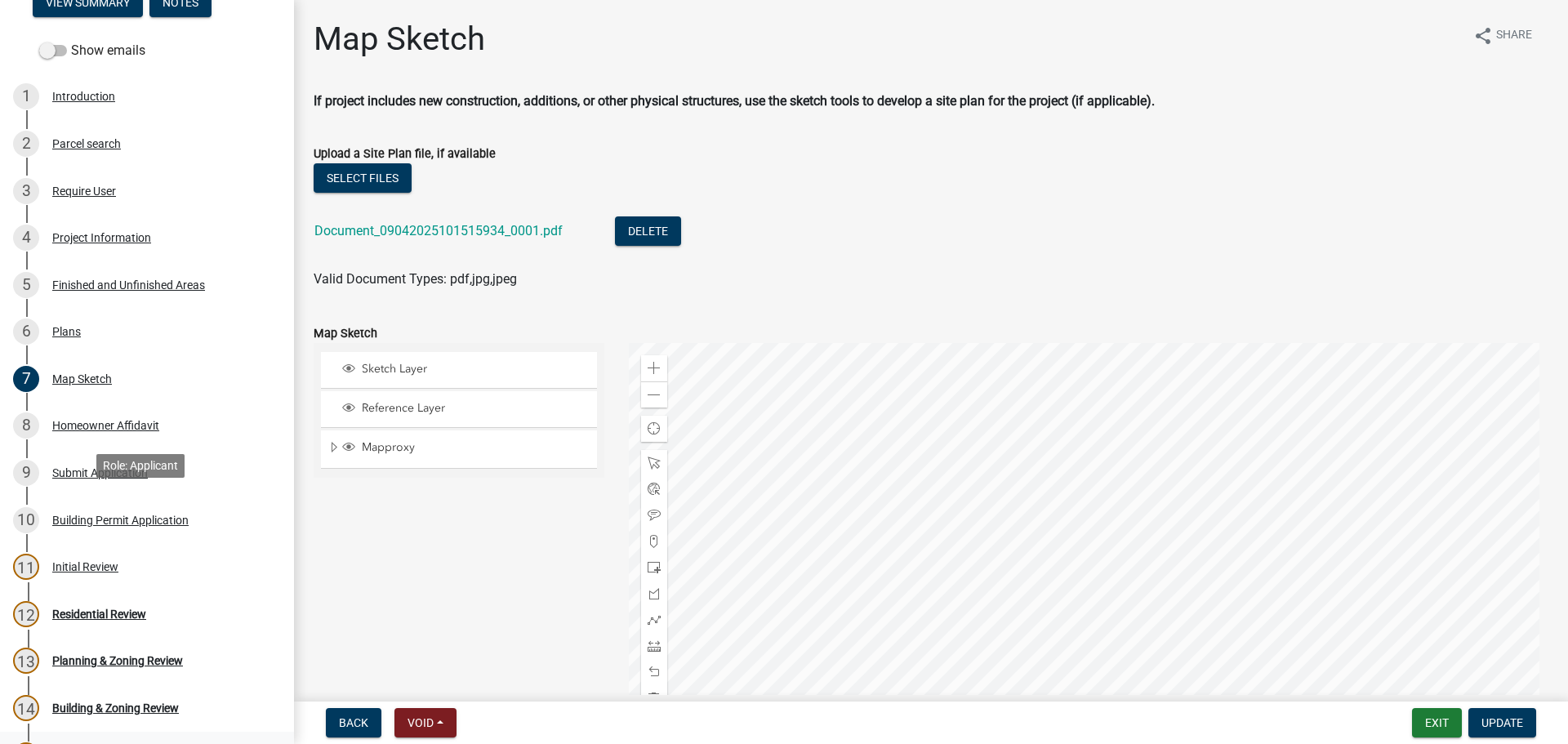
scroll to position [319, 0]
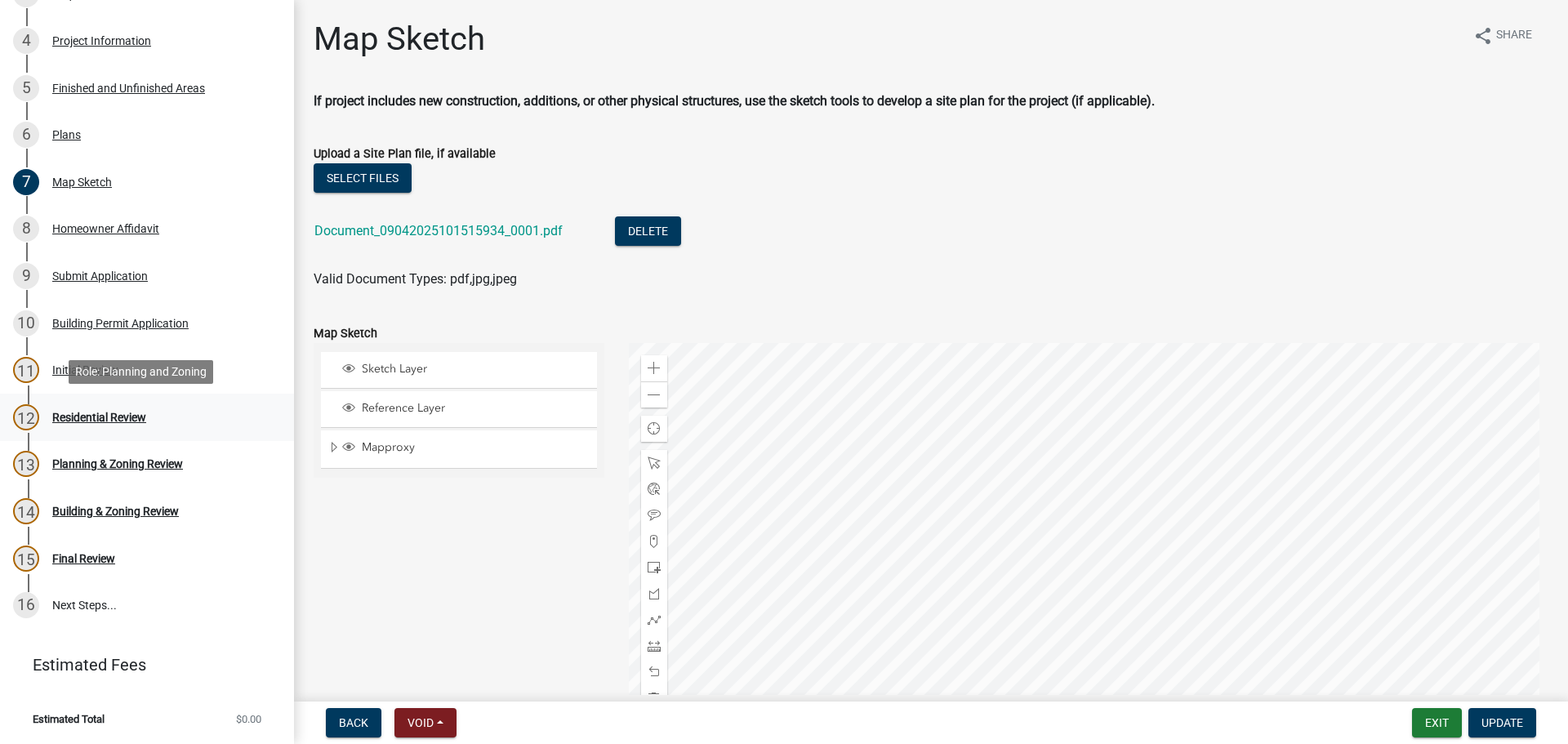
click at [107, 421] on div "Residential Review" at bounding box center [99, 417] width 94 height 12
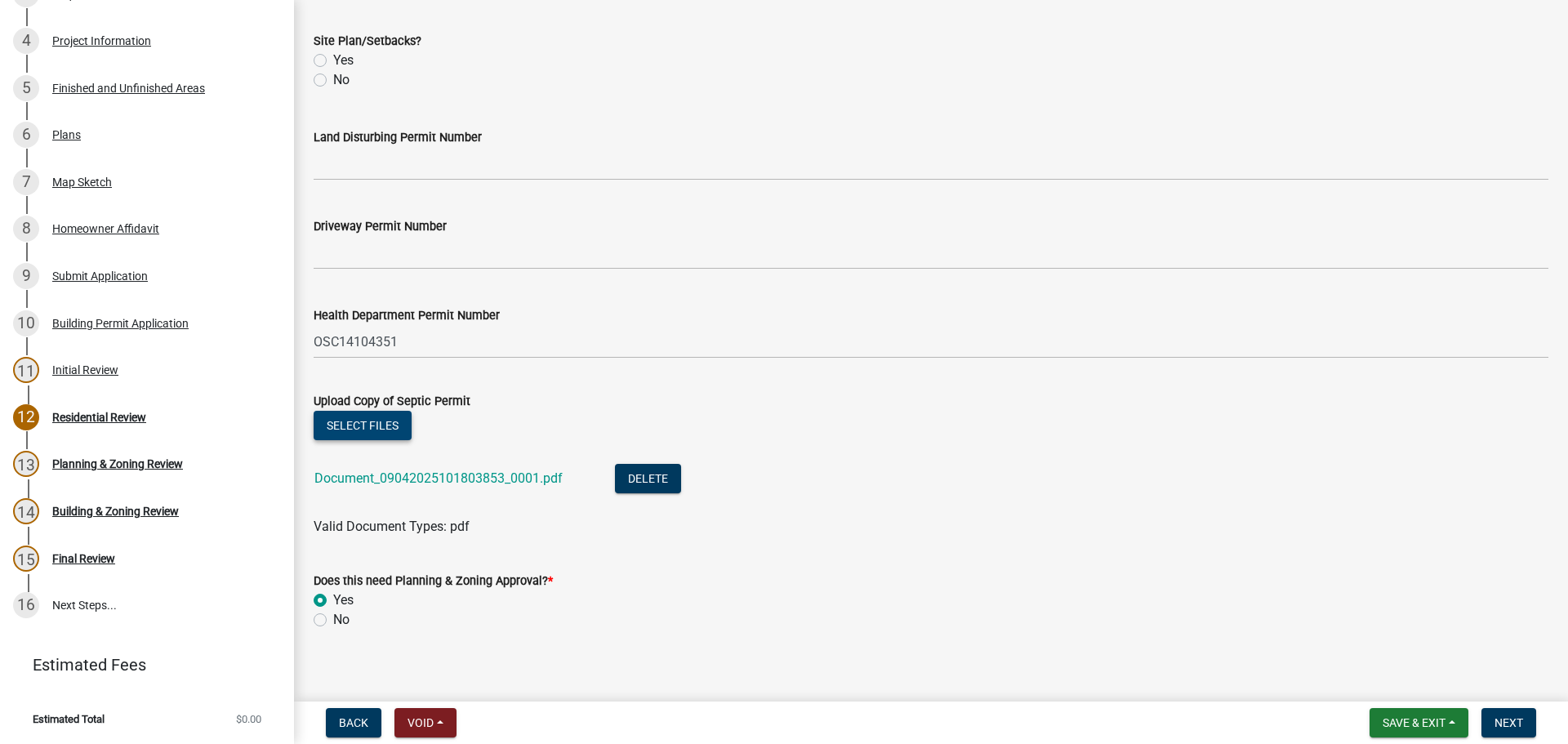
scroll to position [665, 0]
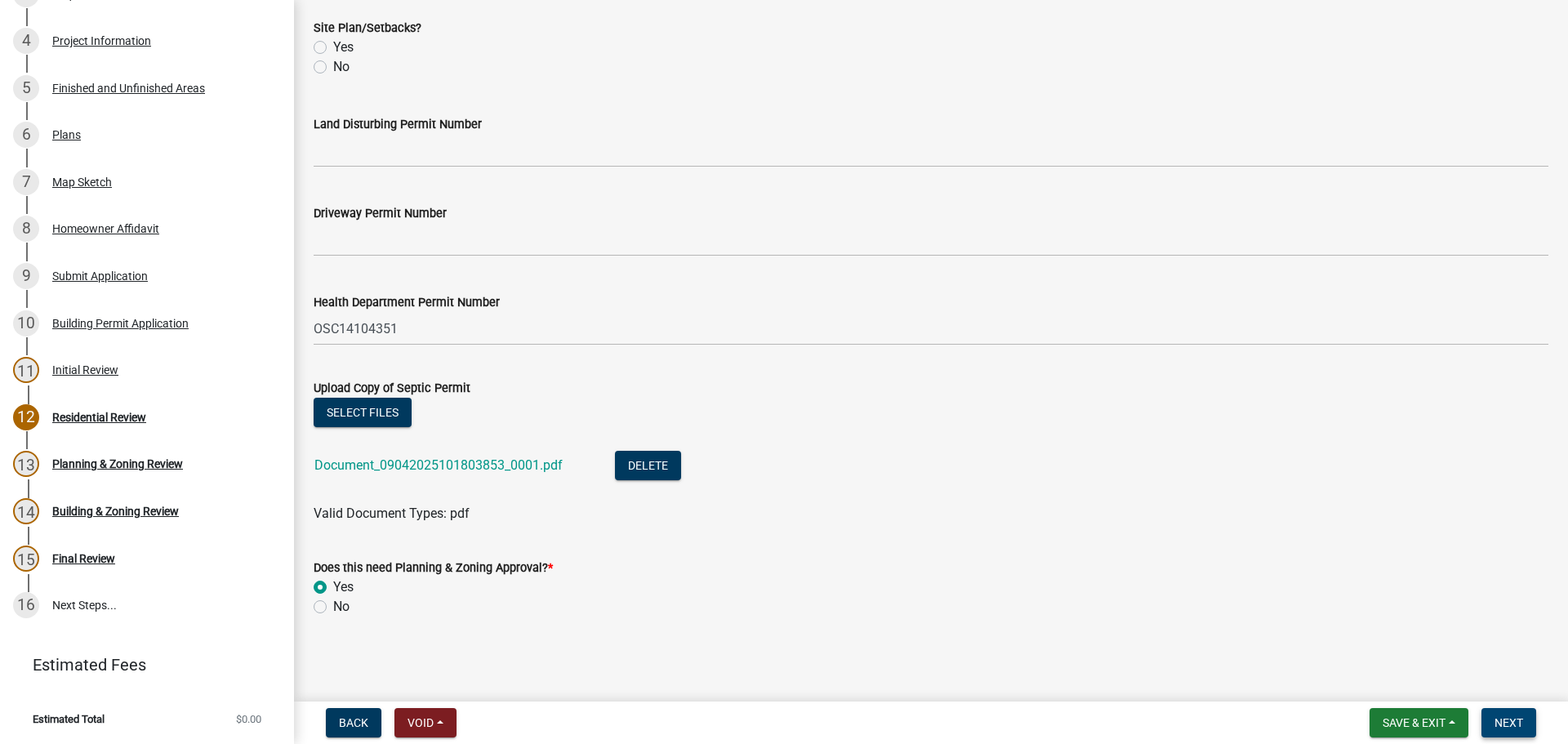
click at [1509, 725] on span "Next" at bounding box center [1508, 722] width 28 height 13
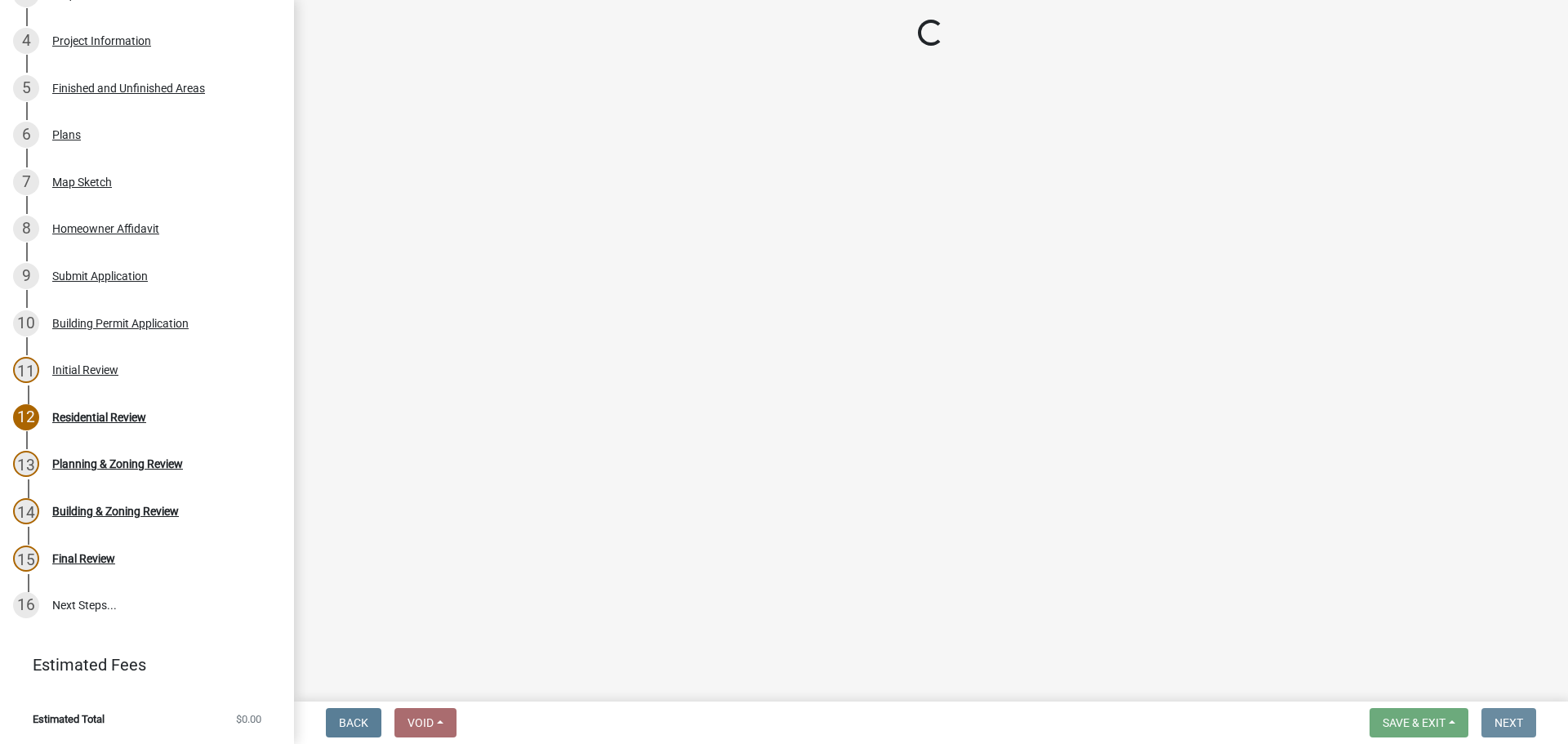
scroll to position [0, 0]
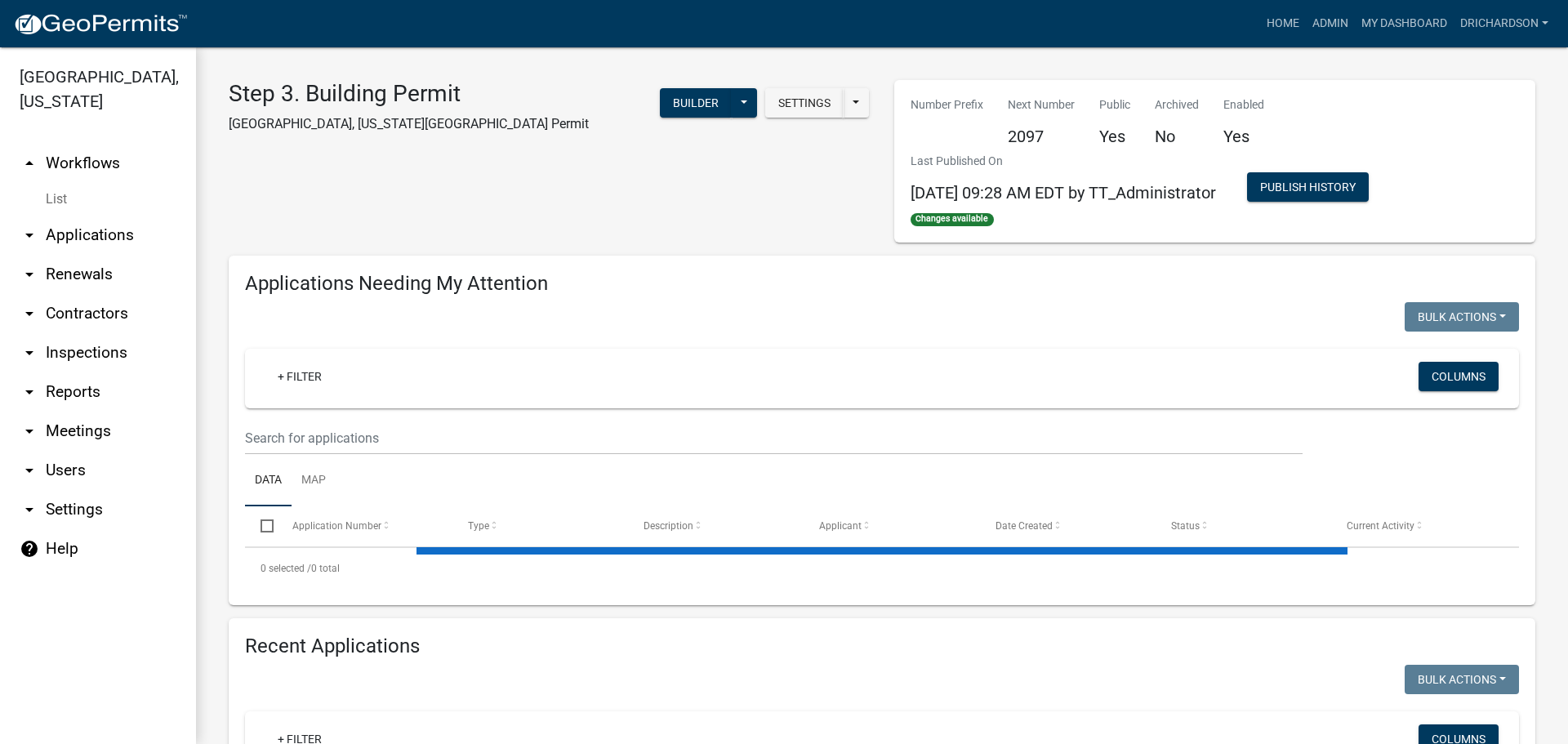
select select "1: 25"
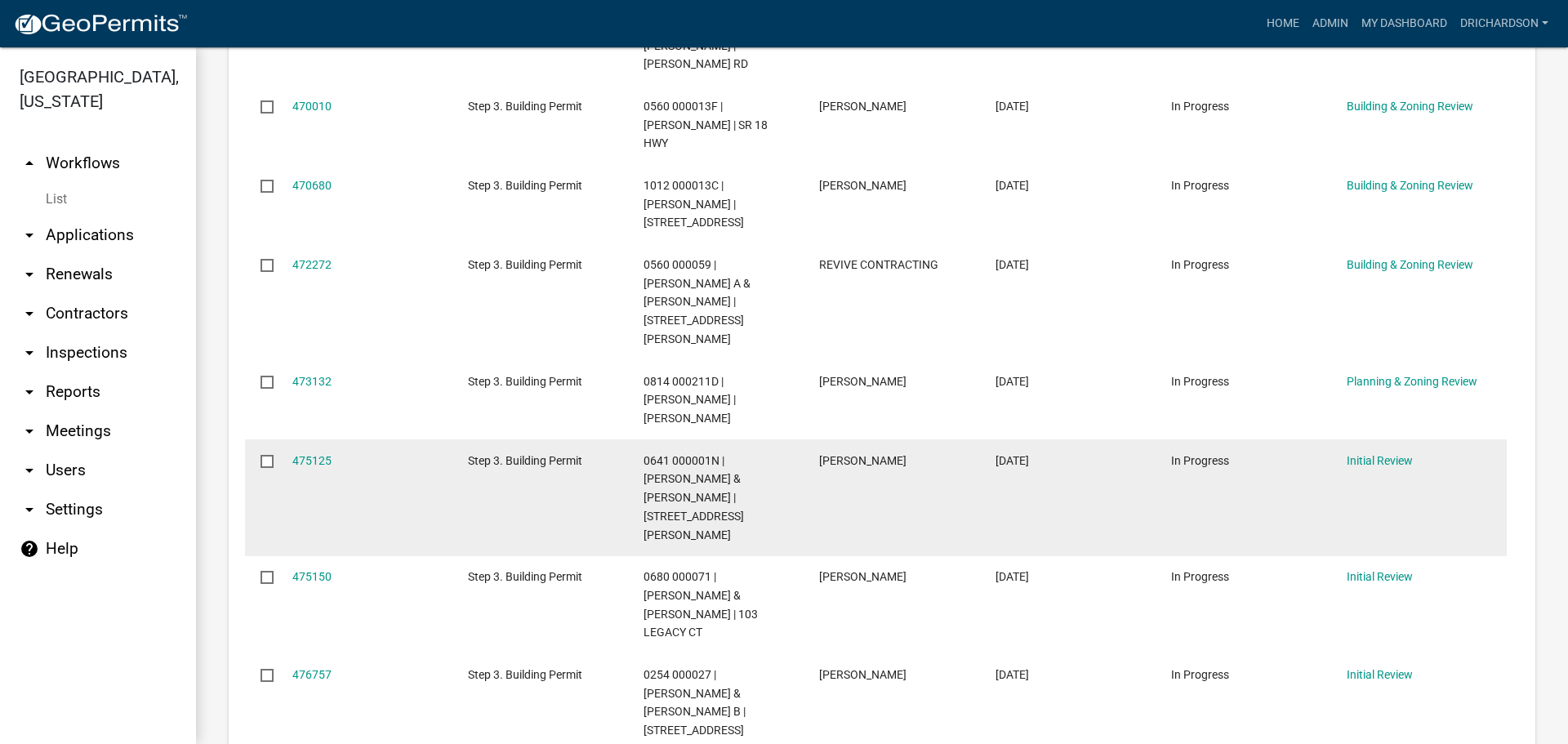
scroll to position [1551, 0]
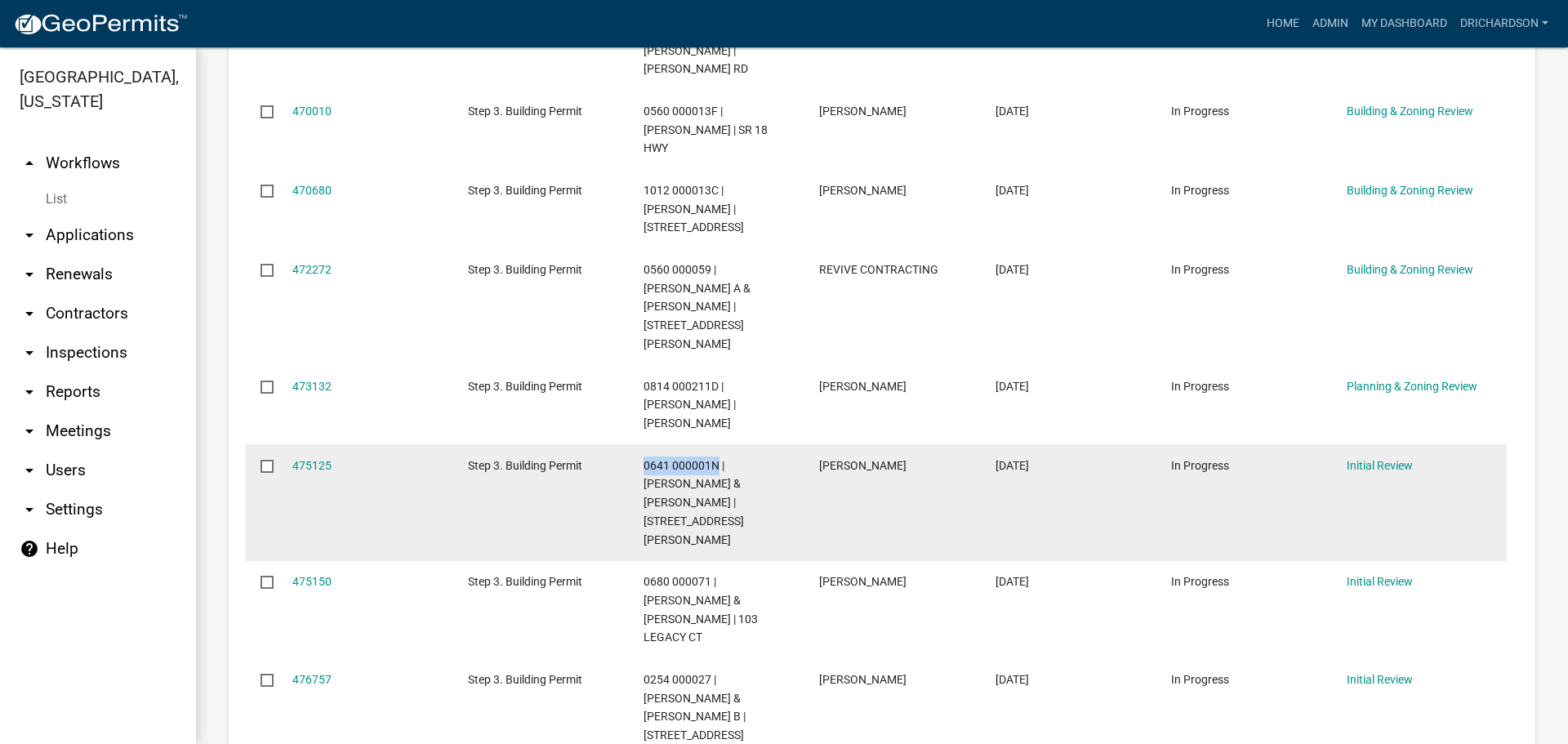
drag, startPoint x: 640, startPoint y: 253, endPoint x: 716, endPoint y: 264, distance: 76.8
click at [716, 445] on datatable-body-cell "0641 000001N | BROOKS MARK & TRACI WHITNEY BROOKS | 179 RINGER ACCESS RD" at bounding box center [716, 503] width 176 height 117
copy span "0641 000001N"
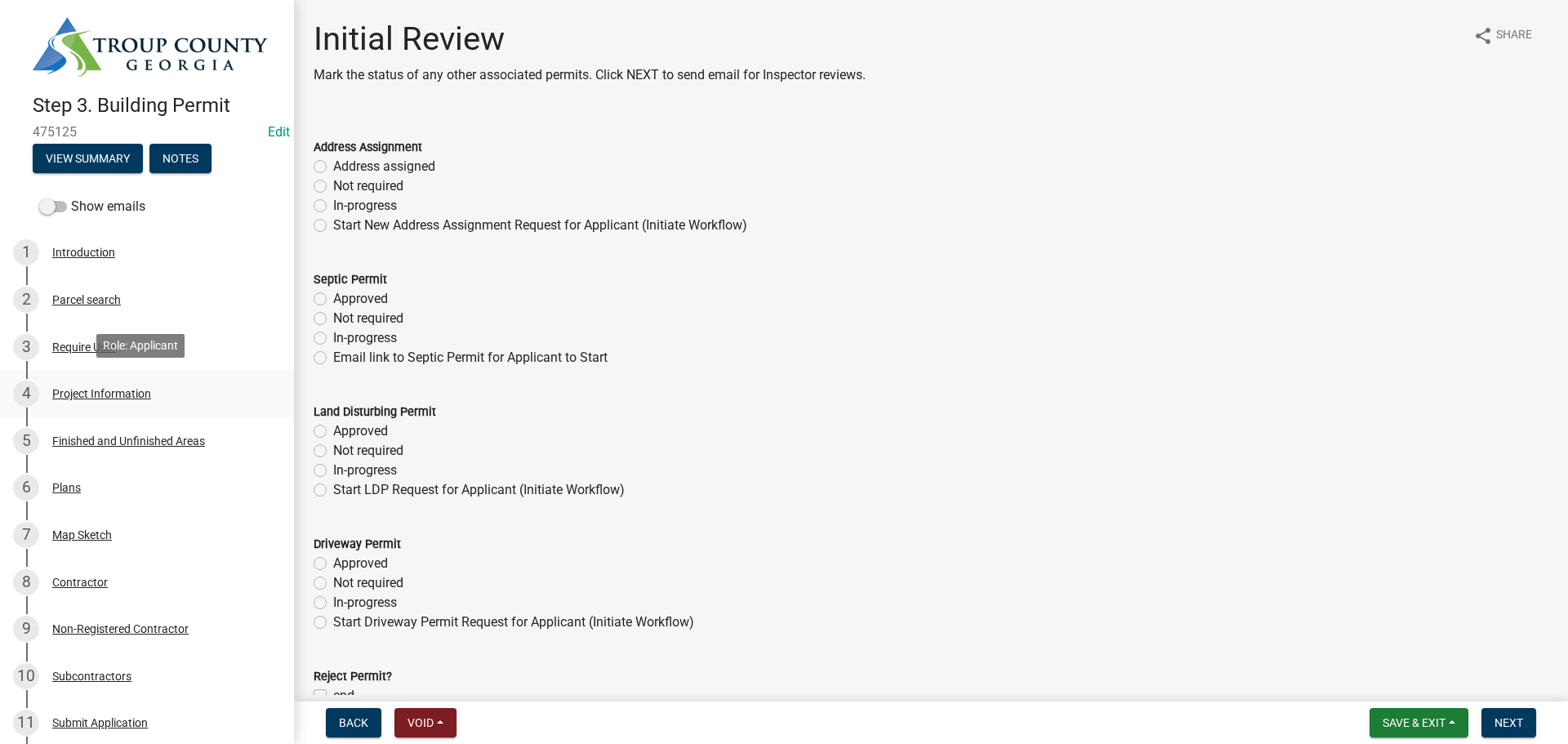
click at [124, 389] on div "Project Information" at bounding box center [101, 394] width 98 height 12
